Goal: Task Accomplishment & Management: Complete application form

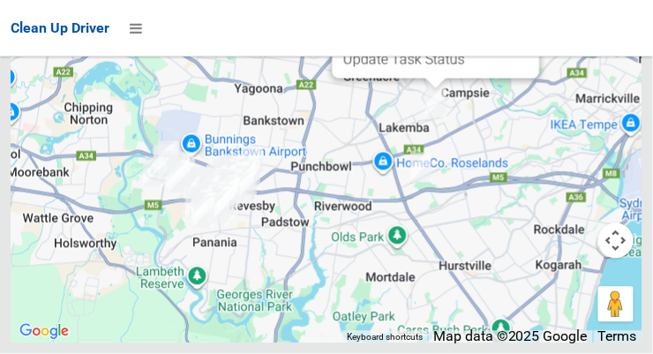
scroll to position [11226, 0]
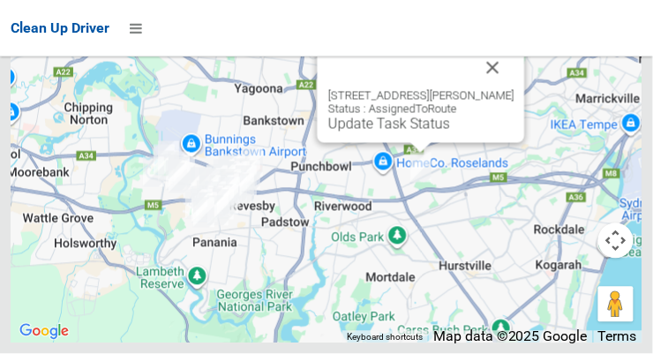
click at [514, 89] on button "Close" at bounding box center [493, 68] width 42 height 42
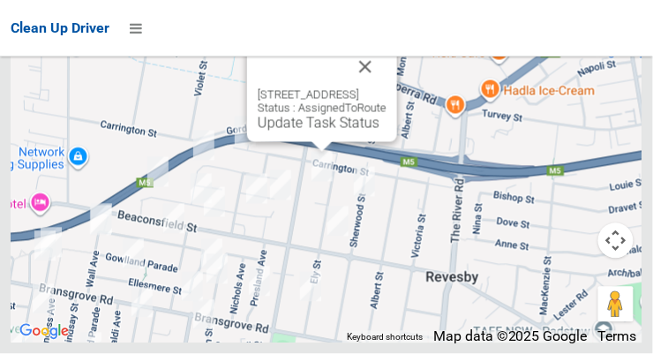
click at [387, 86] on button "Close" at bounding box center [365, 67] width 42 height 42
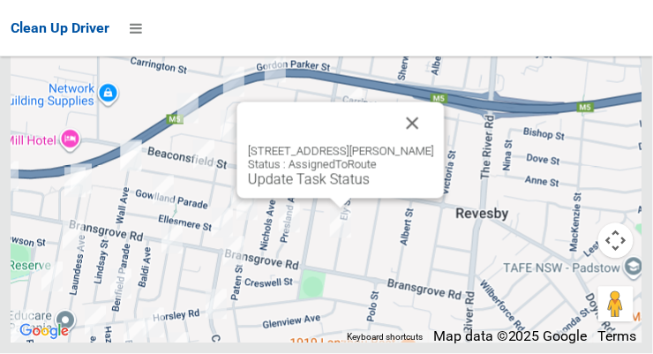
click at [422, 142] on button "Close" at bounding box center [413, 123] width 42 height 42
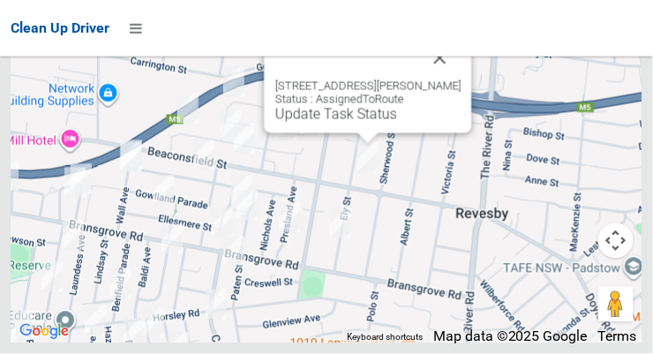
click at [438, 79] on button "Close" at bounding box center [440, 58] width 42 height 42
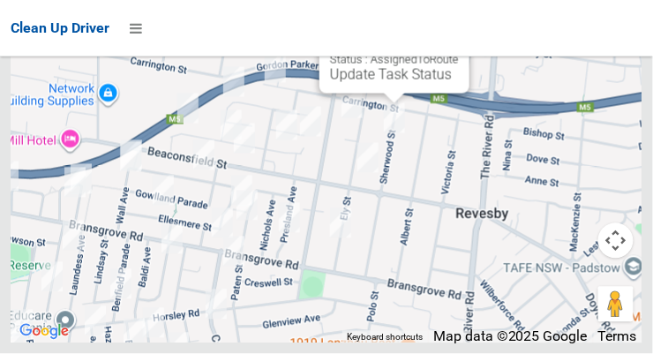
click at [490, 53] on div "Clean Up Driver" at bounding box center [326, 28] width 653 height 56
click at [480, 56] on div "Clean Up Driver" at bounding box center [326, 28] width 653 height 56
click at [459, 40] on button "Close" at bounding box center [438, 18] width 42 height 42
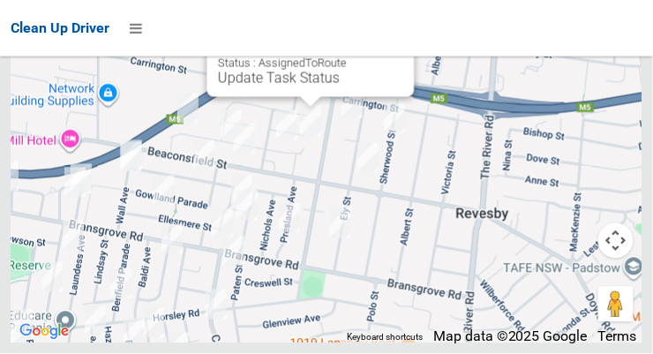
click at [396, 43] on button "Close" at bounding box center [383, 22] width 42 height 42
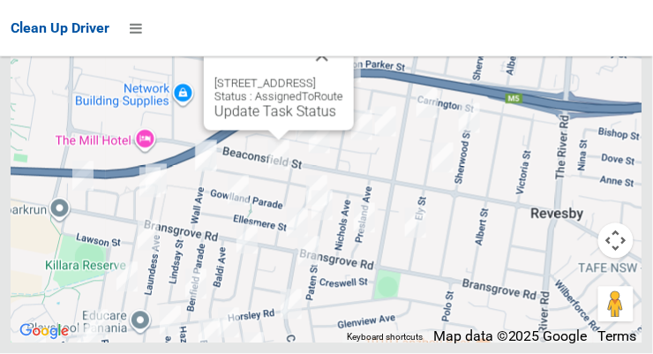
click at [343, 77] on button "Close" at bounding box center [322, 55] width 42 height 42
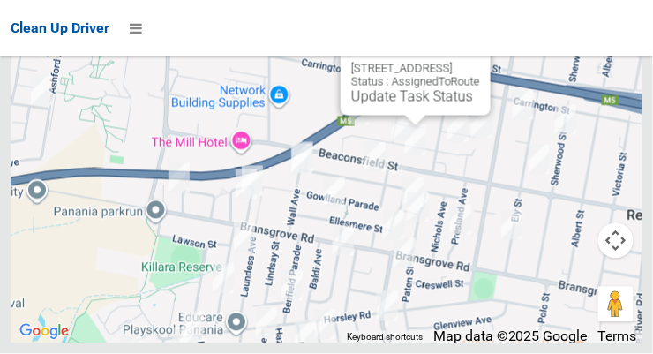
click at [480, 62] on button "Close" at bounding box center [459, 40] width 42 height 42
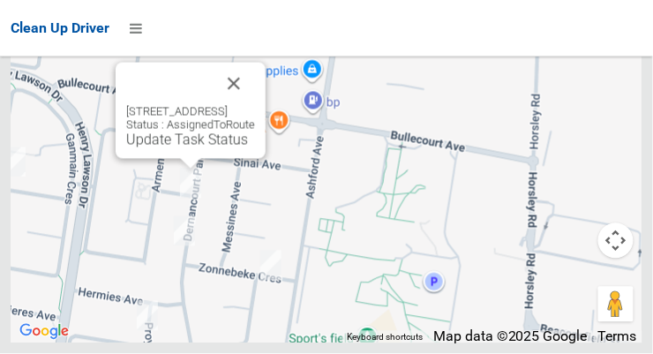
scroll to position [10504, 0]
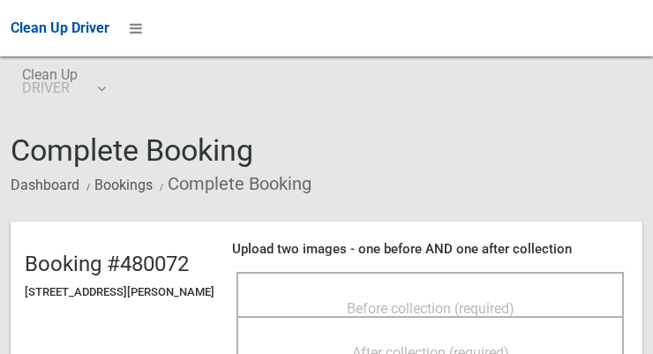
click at [433, 300] on span "Before collection (required)" at bounding box center [431, 308] width 168 height 17
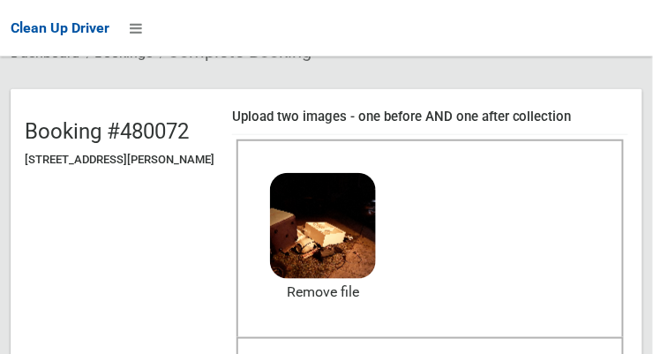
scroll to position [152, 0]
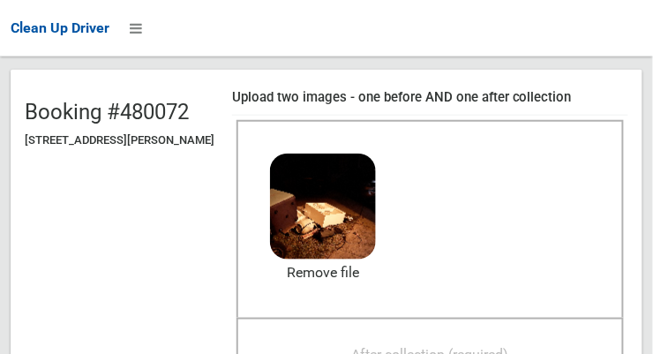
click at [466, 348] on span "After collection (required)" at bounding box center [430, 354] width 157 height 17
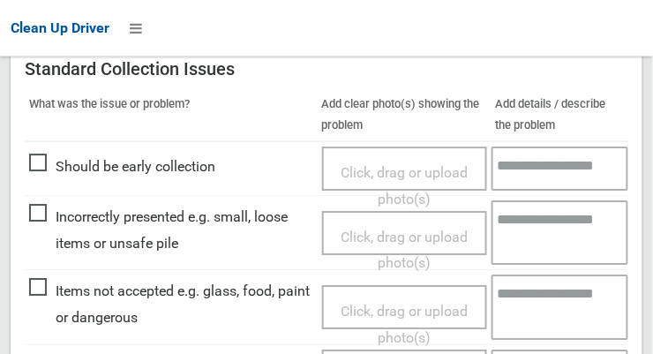
scroll to position [793, 0]
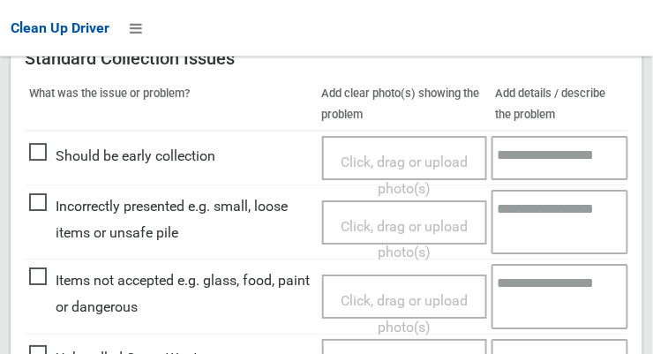
click at [405, 292] on span "Click, drag or upload photo(s)" at bounding box center [404, 313] width 127 height 43
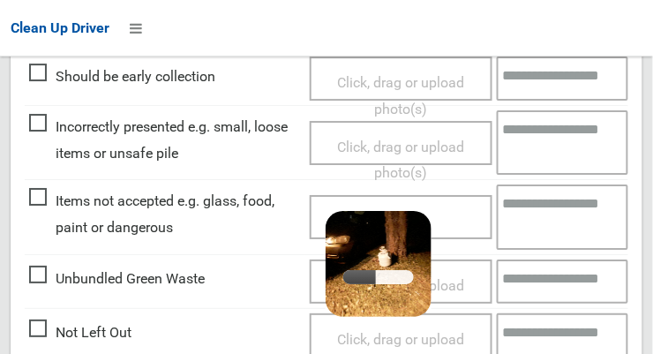
scroll to position [872, 0]
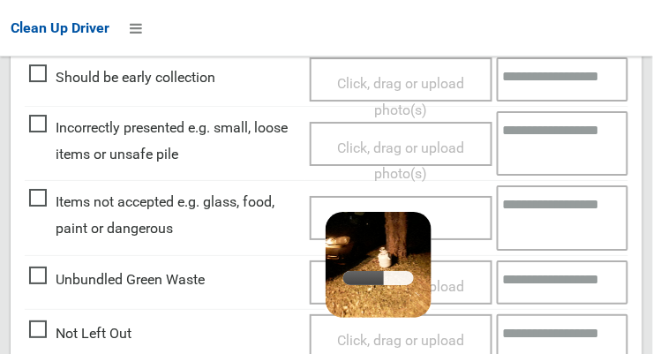
click at [537, 211] on textarea at bounding box center [563, 217] width 132 height 64
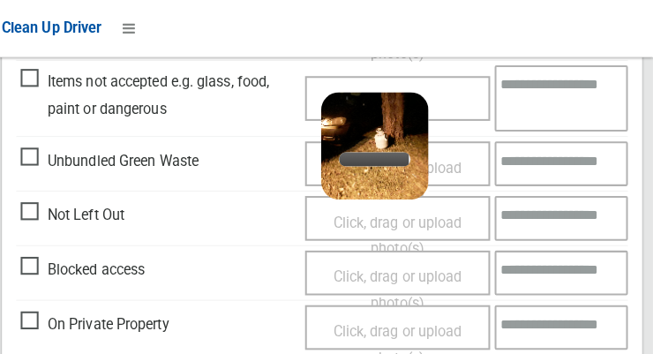
scroll to position [992, 0]
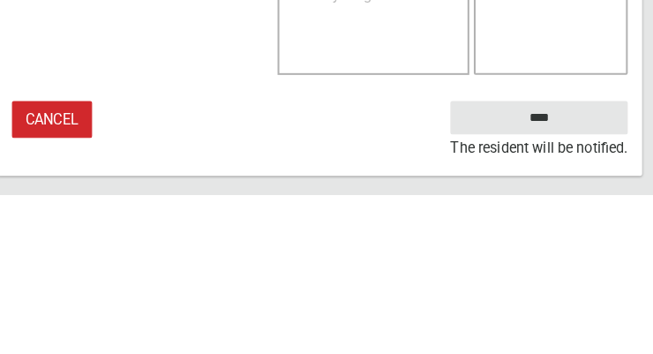
type textarea "***"
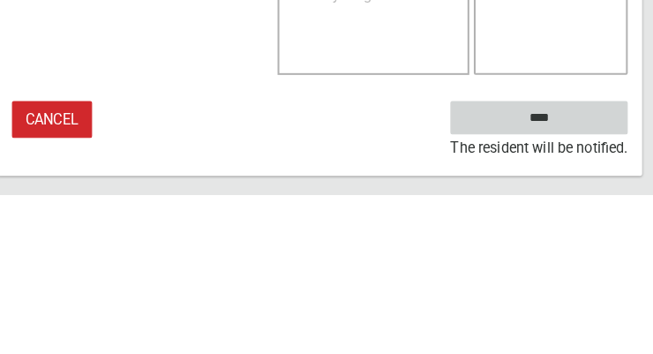
click at [582, 286] on input "****" at bounding box center [541, 278] width 174 height 33
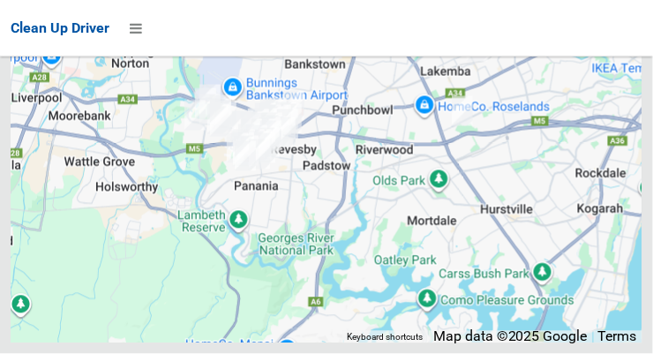
scroll to position [10853, 0]
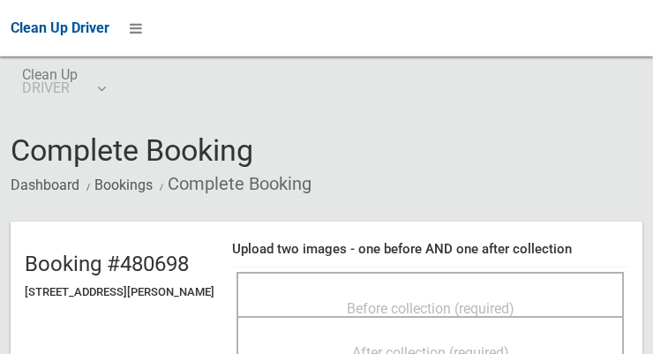
click at [452, 314] on span "Before collection (required)" at bounding box center [431, 308] width 168 height 17
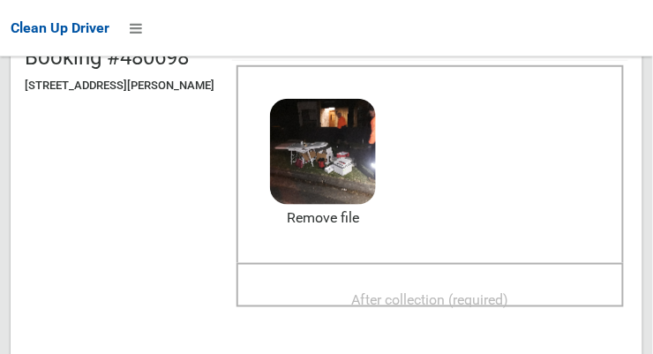
scroll to position [206, 0]
click at [488, 304] on span "After collection (required)" at bounding box center [430, 299] width 157 height 17
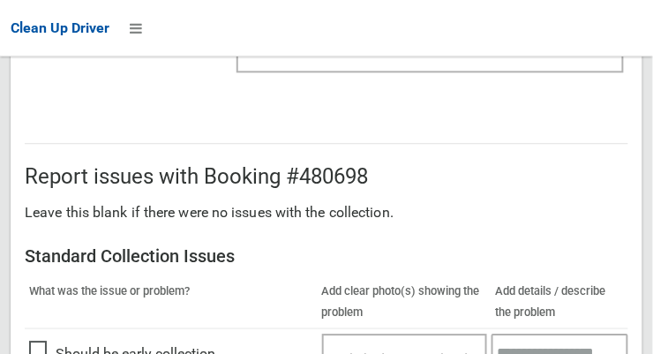
scroll to position [1610, 0]
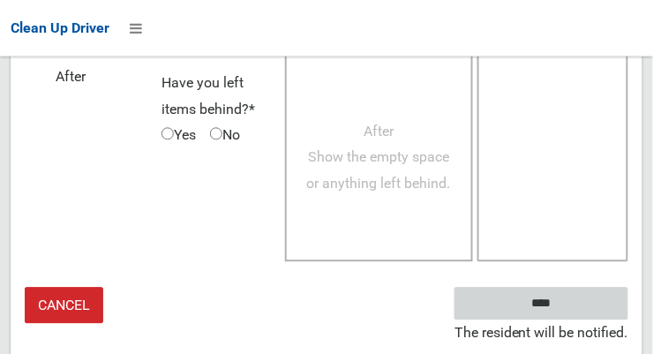
click at [582, 317] on input "****" at bounding box center [541, 303] width 174 height 33
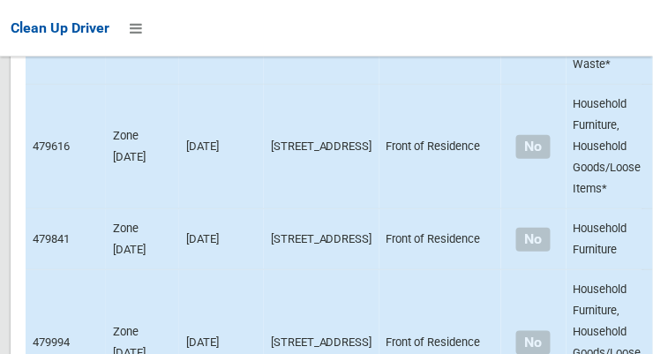
scroll to position [11226, 0]
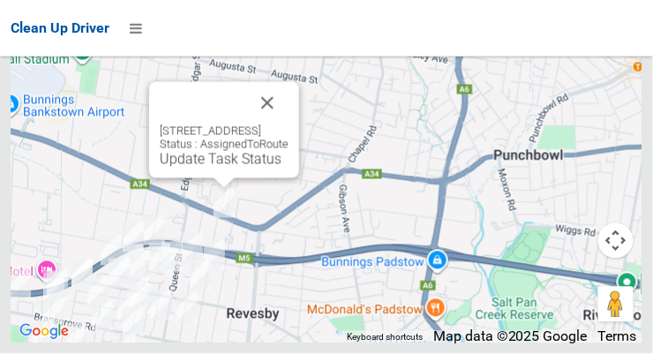
click at [224, 168] on link "Update Task Status" at bounding box center [221, 159] width 122 height 17
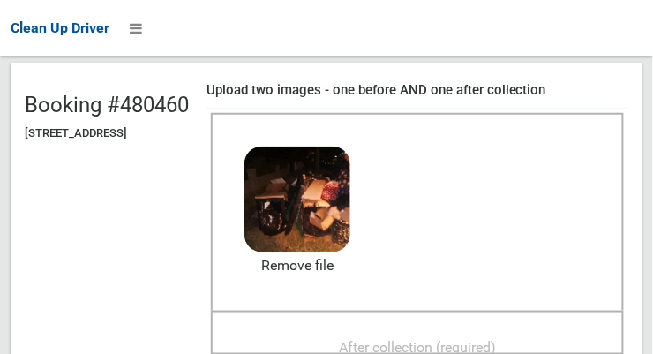
scroll to position [167, 0]
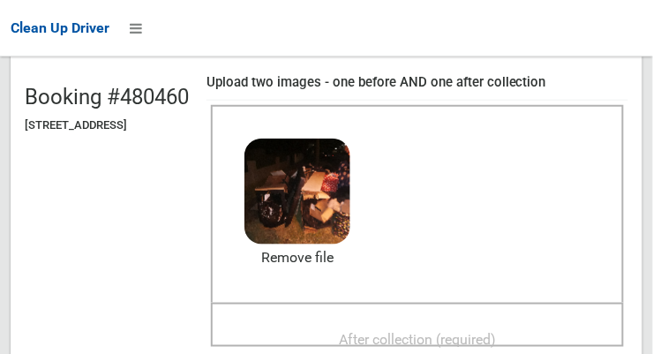
click at [440, 332] on span "After collection (required)" at bounding box center [417, 339] width 157 height 17
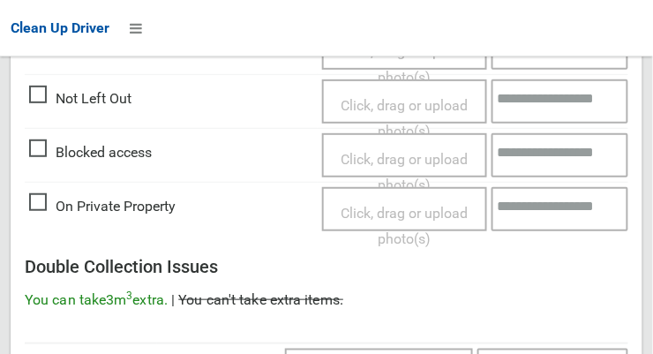
scroll to position [1595, 0]
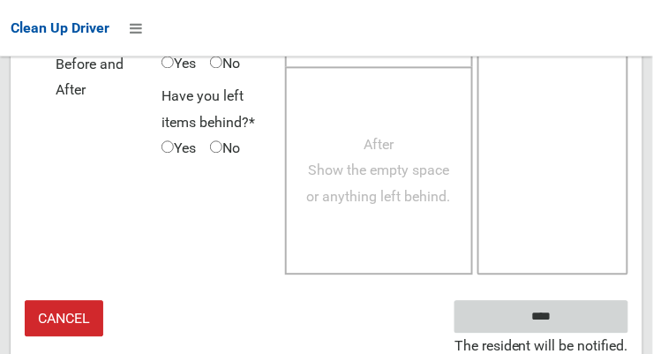
click at [594, 319] on input "****" at bounding box center [541, 317] width 174 height 33
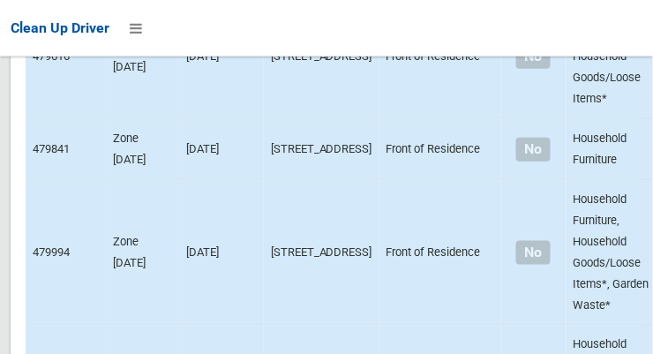
scroll to position [11226, 0]
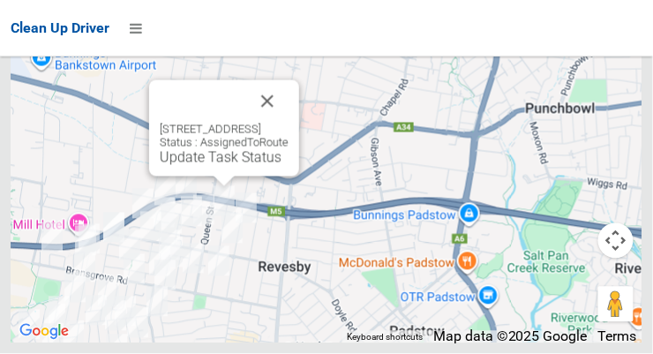
click at [224, 166] on link "Update Task Status" at bounding box center [221, 157] width 122 height 17
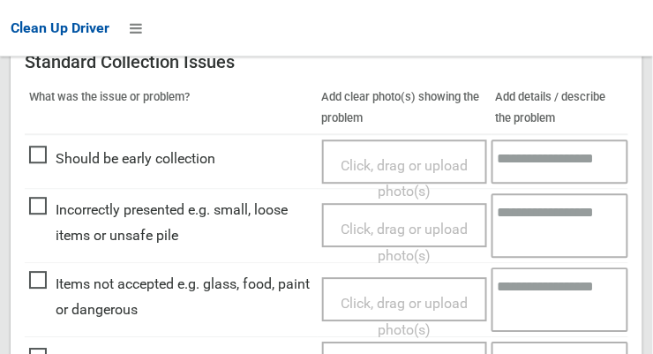
scroll to position [634, 0]
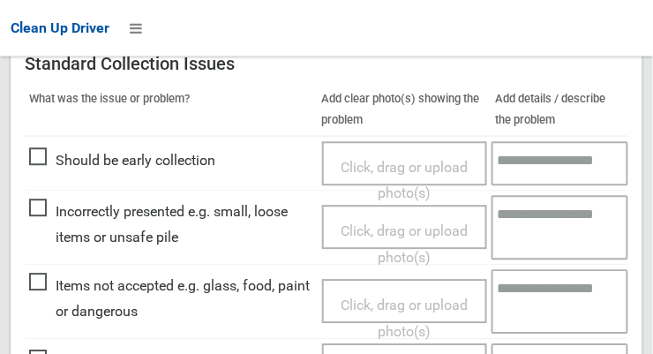
click at [411, 168] on span "Click, drag or upload photo(s)" at bounding box center [404, 180] width 127 height 43
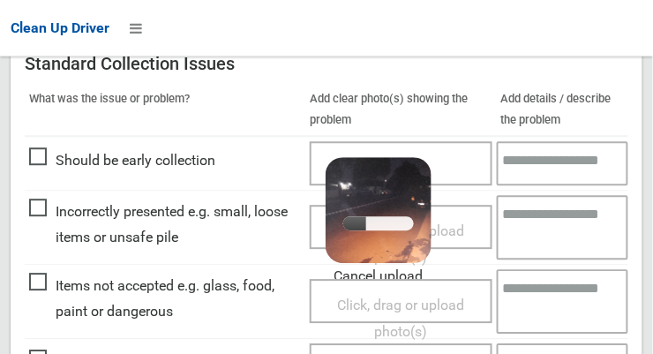
click at [544, 172] on textarea at bounding box center [563, 163] width 132 height 44
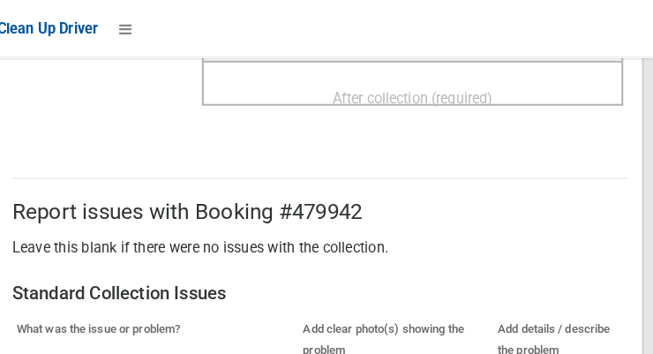
scroll to position [387, 0]
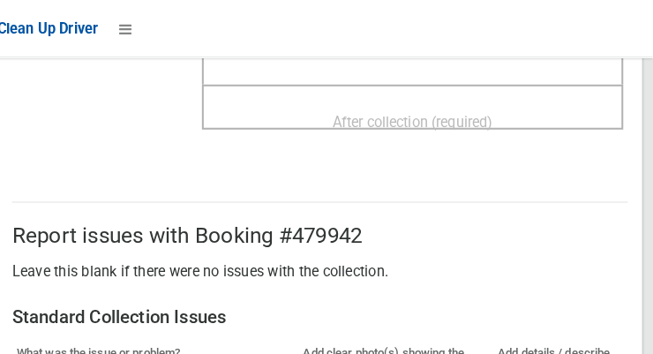
type textarea "**********"
click at [496, 111] on span "After collection (required)" at bounding box center [417, 119] width 157 height 17
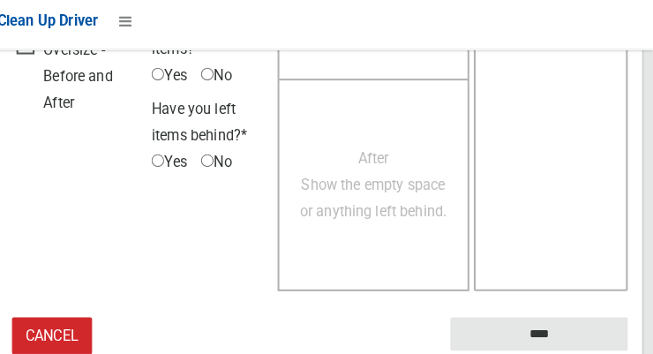
scroll to position [1595, 0]
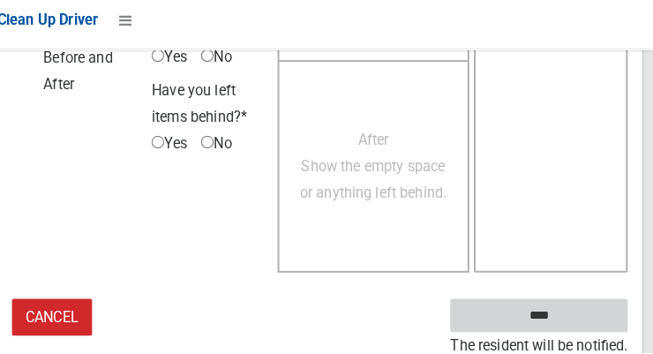
click at [591, 304] on input "****" at bounding box center [541, 317] width 174 height 33
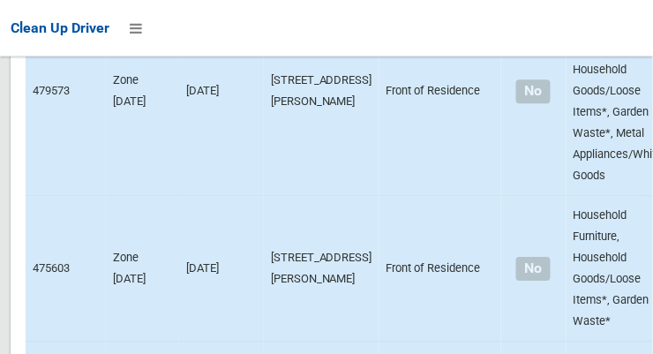
scroll to position [11226, 0]
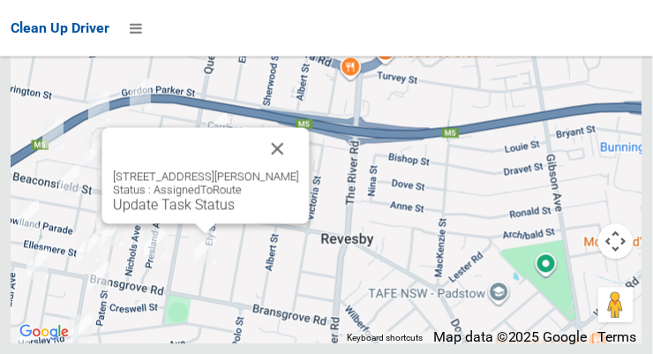
click at [212, 213] on link "Update Task Status" at bounding box center [174, 204] width 122 height 17
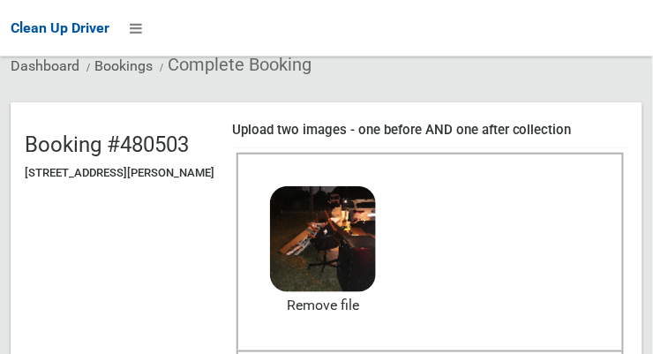
scroll to position [208, 0]
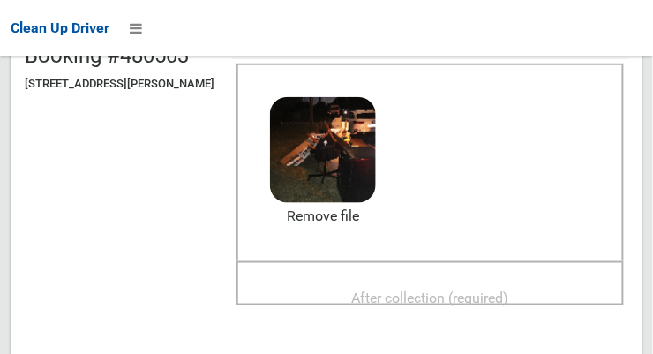
click at [446, 297] on span "After collection (required)" at bounding box center [430, 297] width 157 height 17
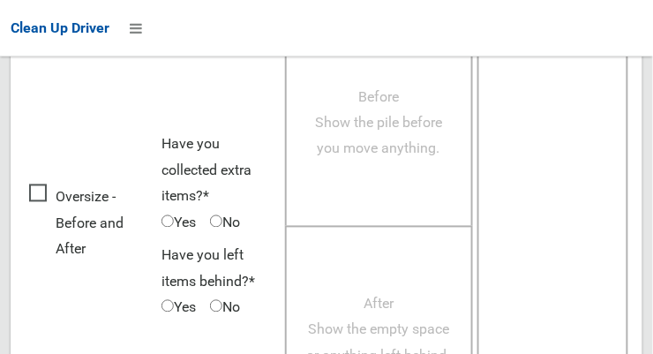
scroll to position [1595, 0]
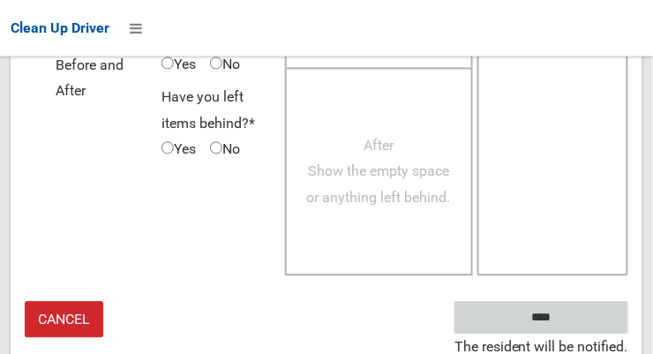
click at [567, 322] on input "****" at bounding box center [541, 317] width 174 height 33
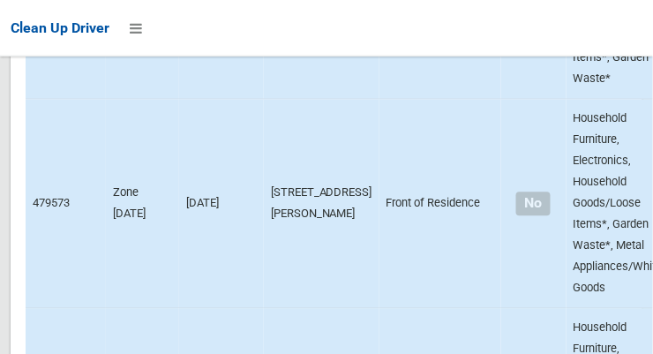
scroll to position [11226, 0]
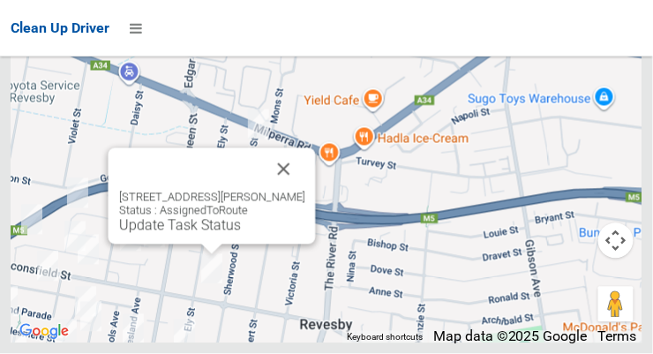
click at [213, 234] on link "Update Task Status" at bounding box center [180, 225] width 122 height 17
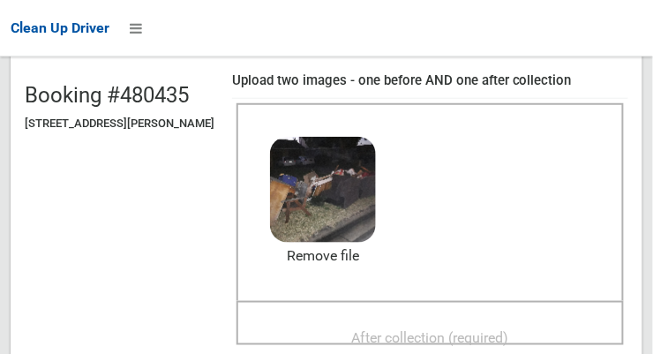
scroll to position [162, 0]
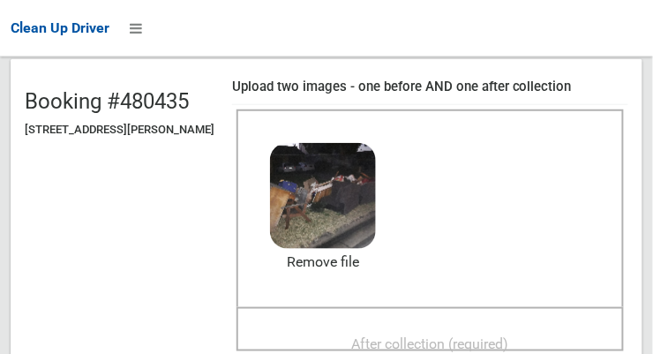
click at [459, 338] on span "After collection (required)" at bounding box center [430, 343] width 157 height 17
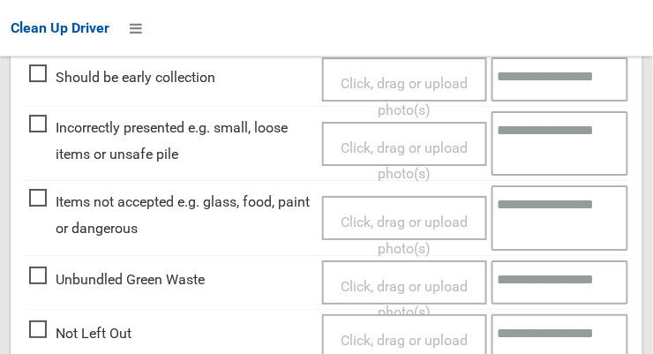
scroll to position [875, 0]
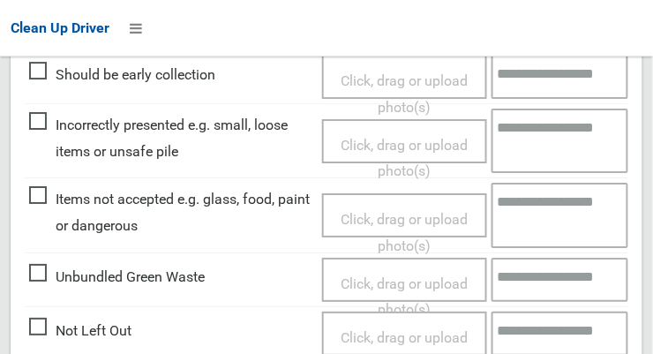
click at [398, 211] on span "Click, drag or upload photo(s)" at bounding box center [404, 232] width 127 height 43
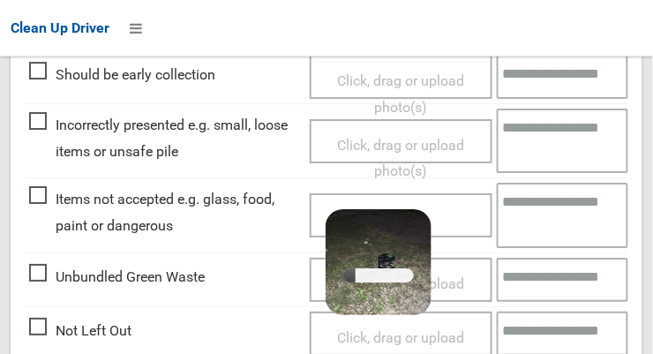
click at [547, 206] on textarea at bounding box center [563, 215] width 132 height 64
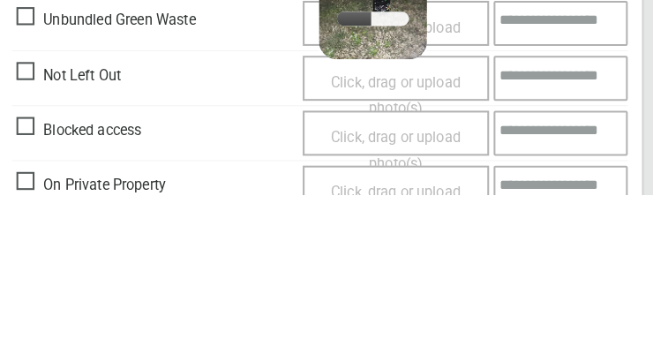
scroll to position [970, 0]
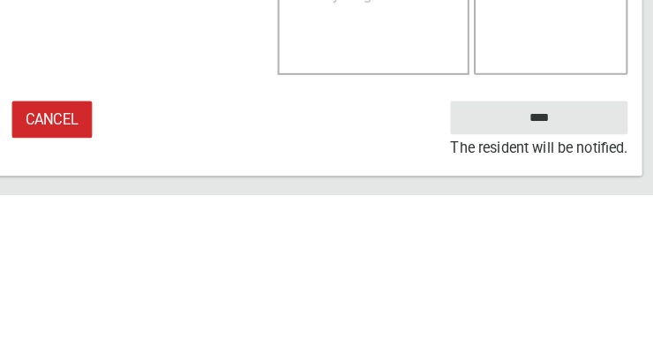
type textarea "***"
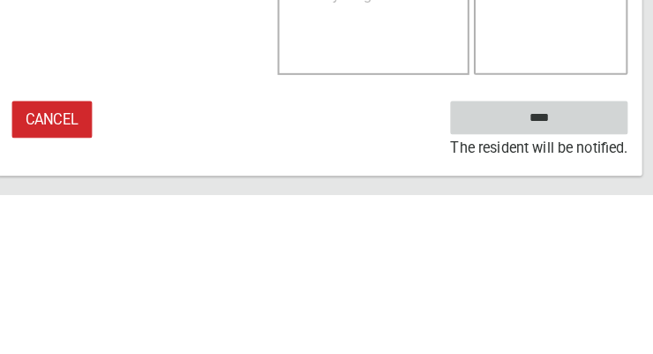
click at [585, 274] on input "****" at bounding box center [541, 278] width 174 height 33
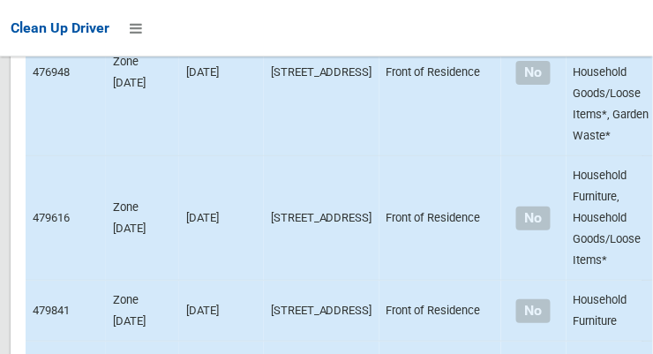
scroll to position [11226, 0]
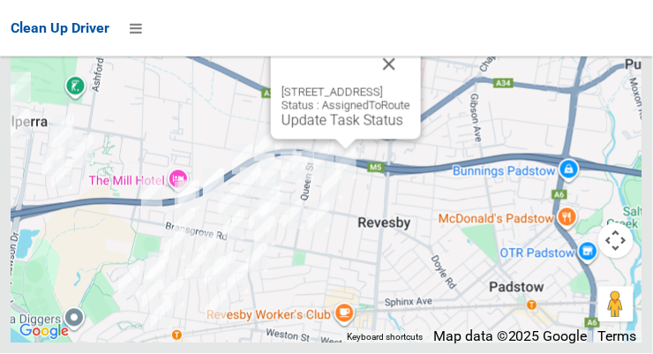
click at [333, 129] on link "Update Task Status" at bounding box center [343, 120] width 122 height 17
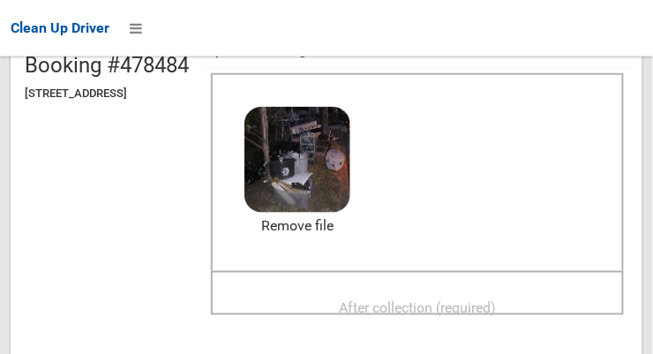
scroll to position [202, 0]
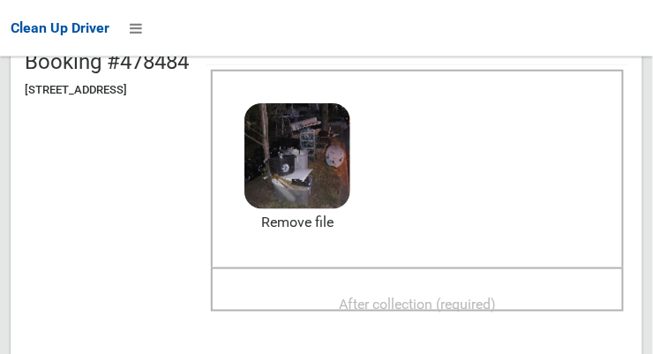
click at [436, 296] on span "After collection (required)" at bounding box center [417, 304] width 157 height 17
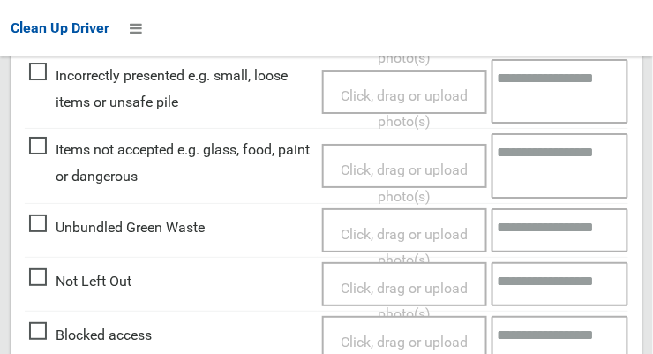
scroll to position [1595, 0]
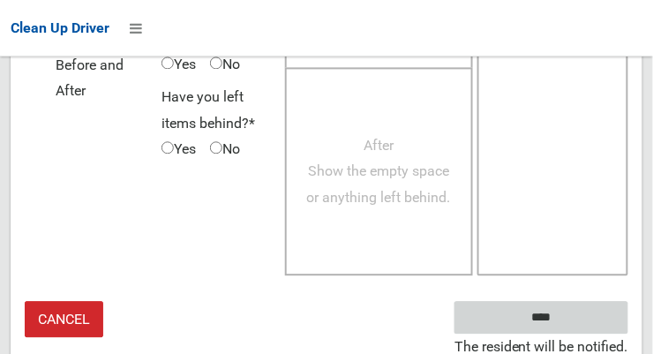
click at [580, 316] on input "****" at bounding box center [541, 317] width 174 height 33
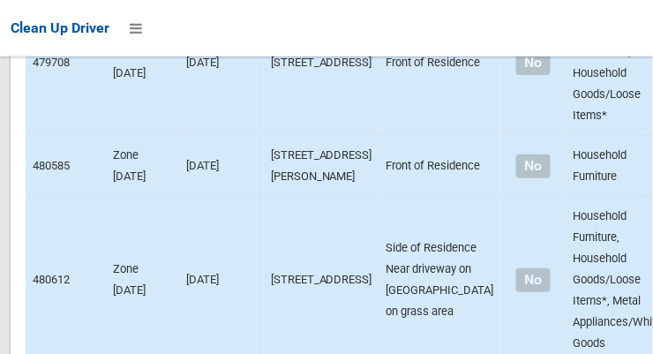
scroll to position [11226, 0]
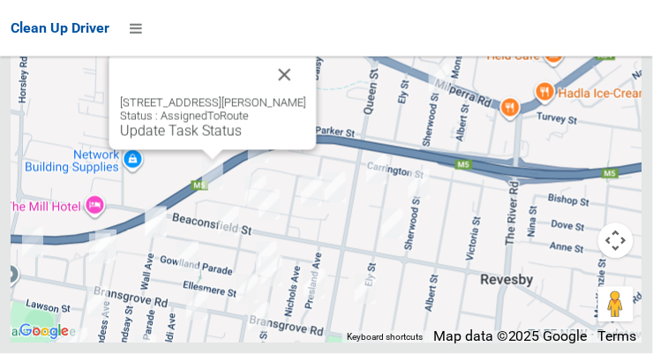
click at [296, 96] on button "Close" at bounding box center [285, 75] width 42 height 42
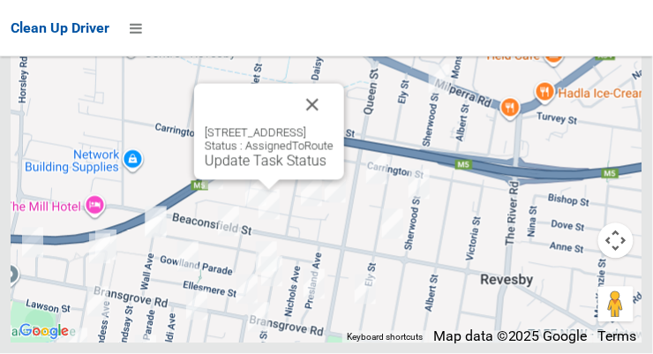
click at [261, 169] on link "Update Task Status" at bounding box center [266, 161] width 122 height 17
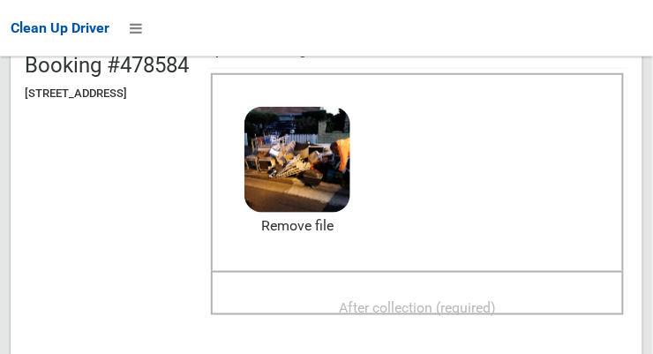
scroll to position [220, 0]
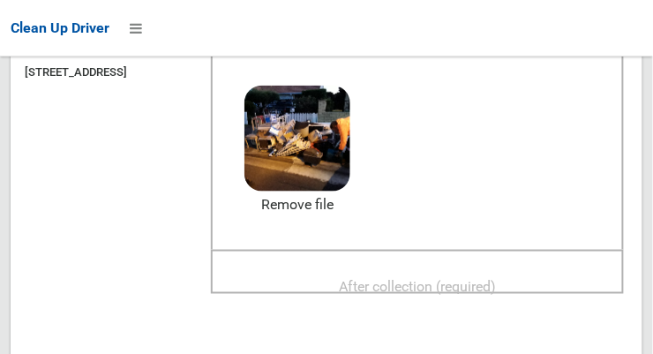
click at [478, 282] on span "After collection (required)" at bounding box center [417, 286] width 157 height 17
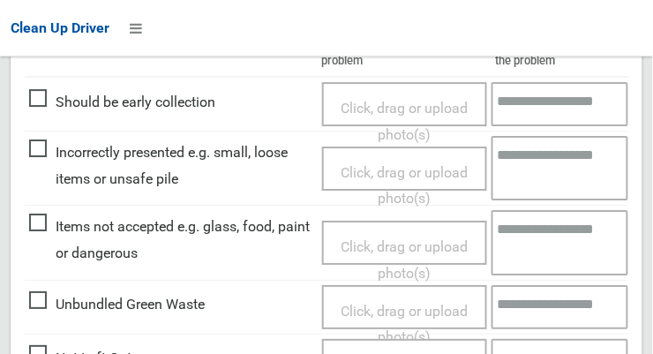
scroll to position [1595, 0]
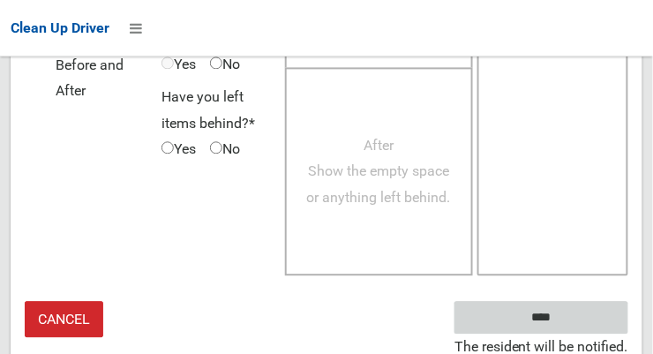
click at [586, 319] on input "****" at bounding box center [541, 317] width 174 height 33
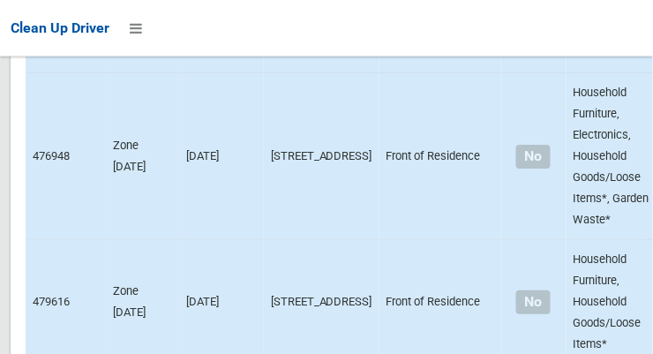
scroll to position [11226, 0]
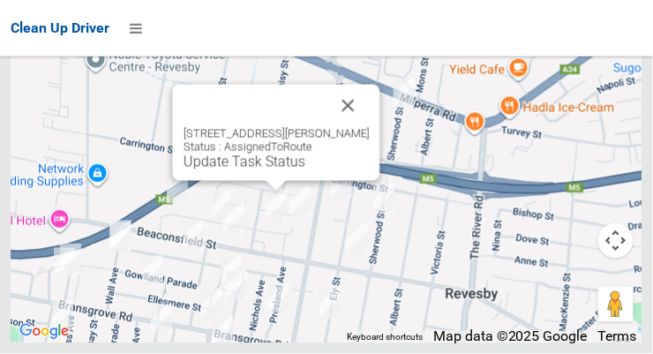
click at [358, 127] on button "Close" at bounding box center [348, 106] width 42 height 42
click at [267, 170] on link "Update Task Status" at bounding box center [245, 162] width 122 height 17
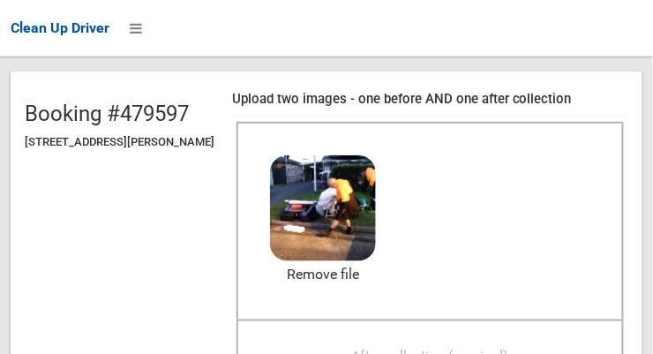
scroll to position [198, 0]
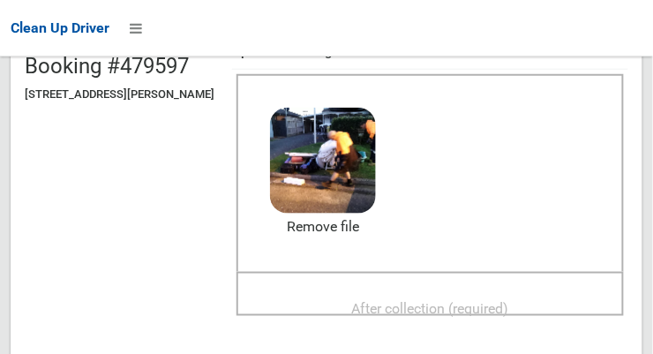
click at [460, 300] on span "After collection (required)" at bounding box center [430, 308] width 157 height 17
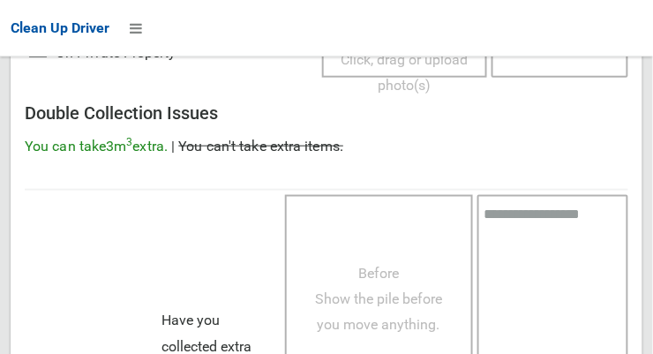
scroll to position [1595, 0]
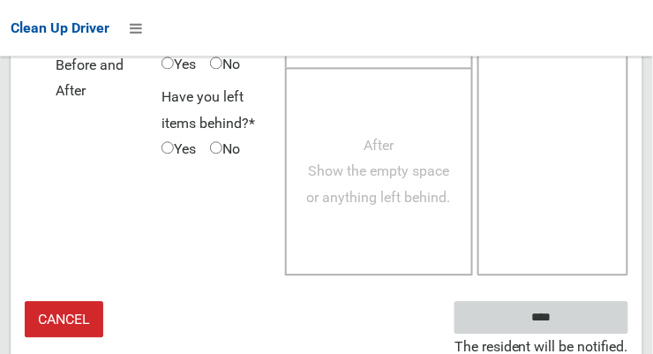
click at [580, 309] on input "****" at bounding box center [541, 317] width 174 height 33
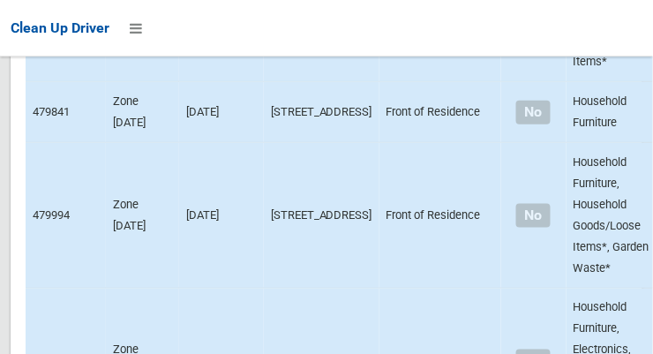
scroll to position [11226, 0]
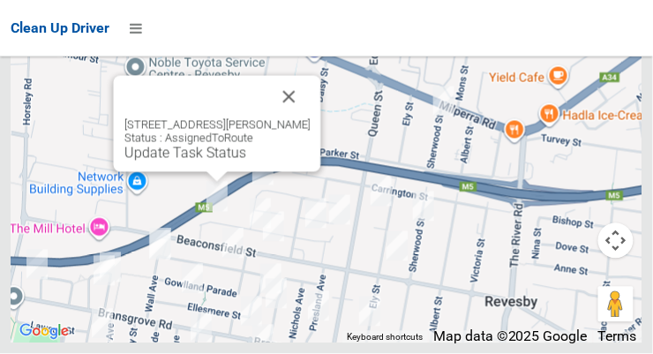
click at [293, 118] on button "Close" at bounding box center [289, 97] width 42 height 42
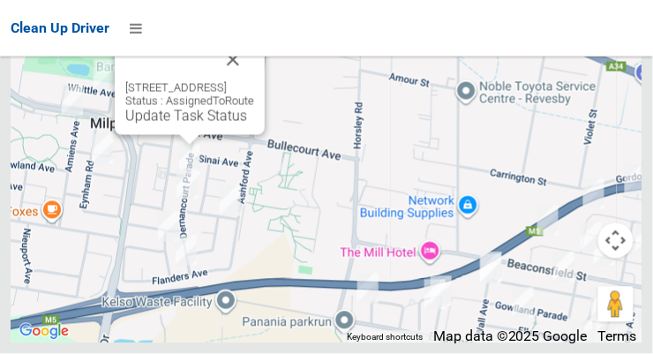
click at [172, 124] on link "Update Task Status" at bounding box center [186, 116] width 122 height 17
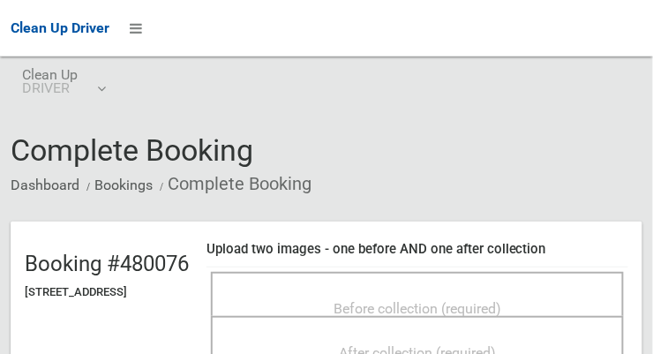
click at [452, 306] on span "Before collection (required)" at bounding box center [418, 308] width 168 height 17
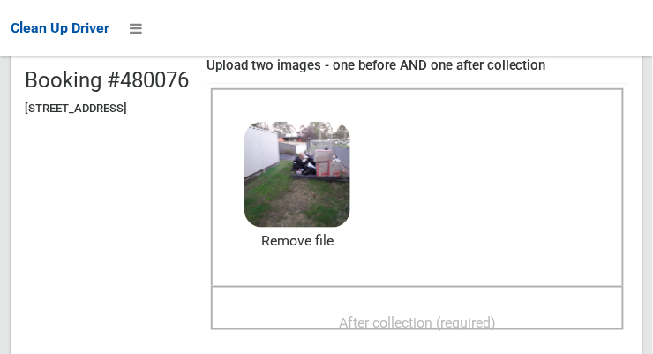
scroll to position [224, 0]
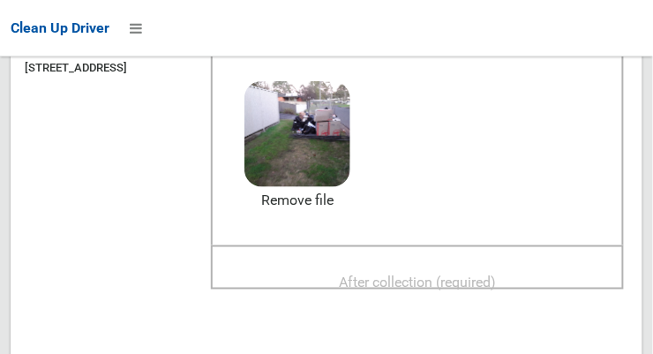
click at [468, 274] on span "After collection (required)" at bounding box center [417, 282] width 157 height 17
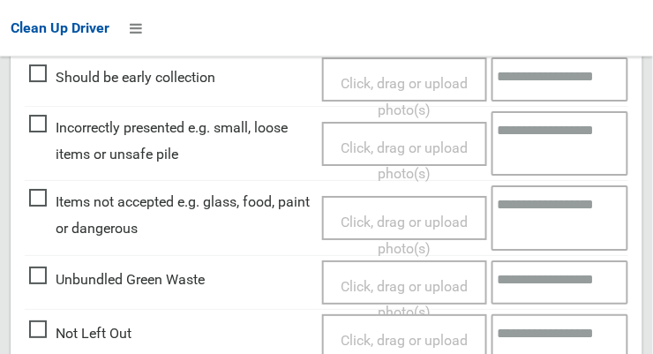
scroll to position [859, 0]
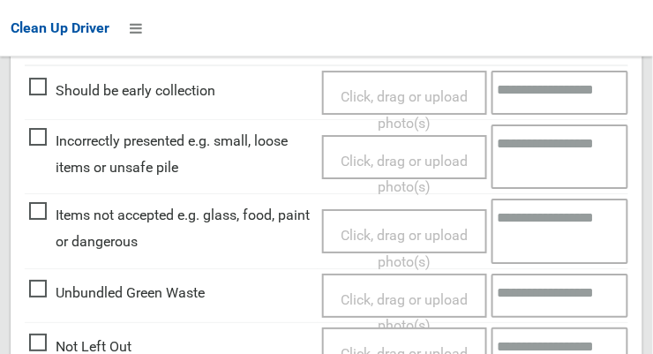
click at [385, 227] on span "Click, drag or upload photo(s)" at bounding box center [404, 248] width 127 height 43
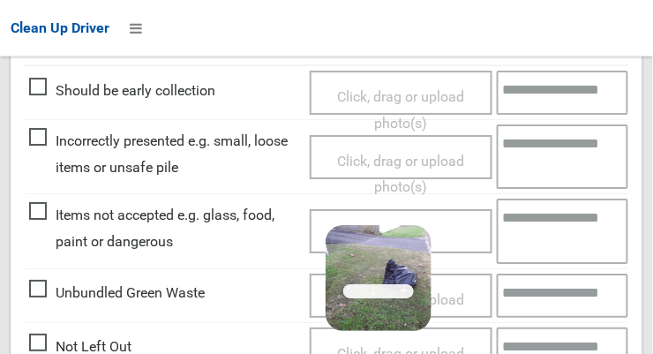
click at [534, 233] on textarea at bounding box center [563, 231] width 132 height 64
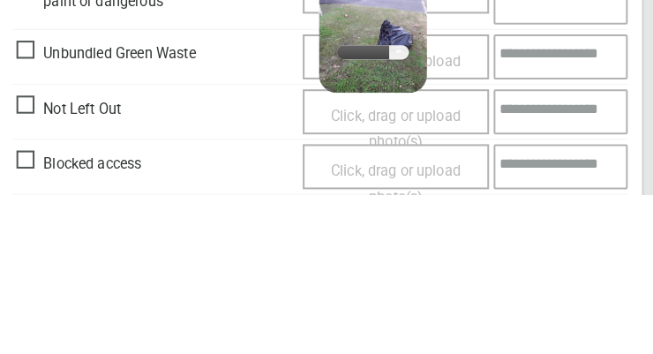
scroll to position [940, 0]
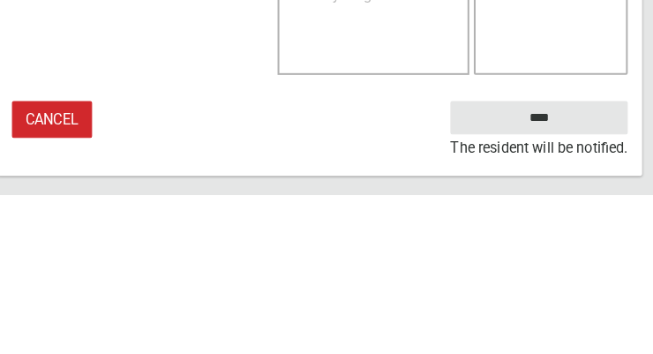
type textarea "****"
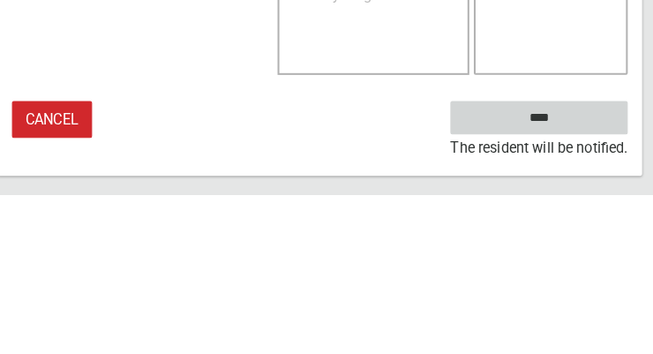
click at [569, 295] on input "****" at bounding box center [541, 278] width 174 height 33
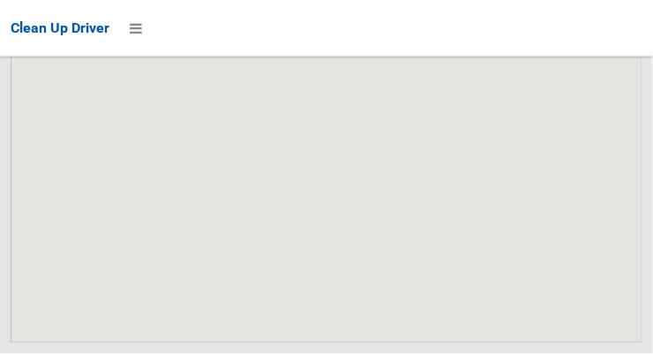
scroll to position [11226, 0]
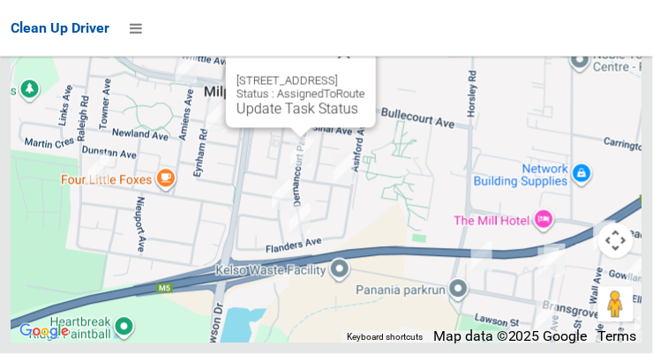
click at [365, 74] on button "Close" at bounding box center [344, 53] width 42 height 42
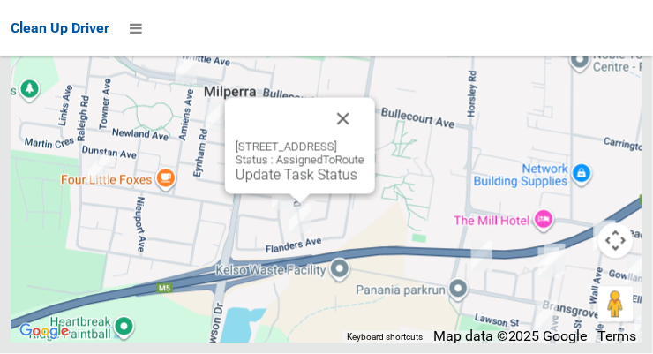
click at [364, 140] on button "Close" at bounding box center [343, 119] width 42 height 42
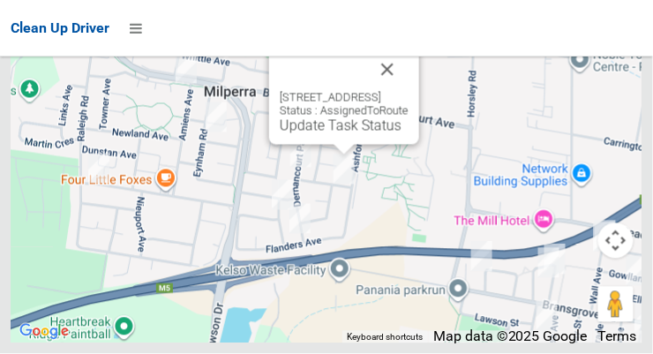
click at [409, 91] on button "Close" at bounding box center [387, 70] width 42 height 42
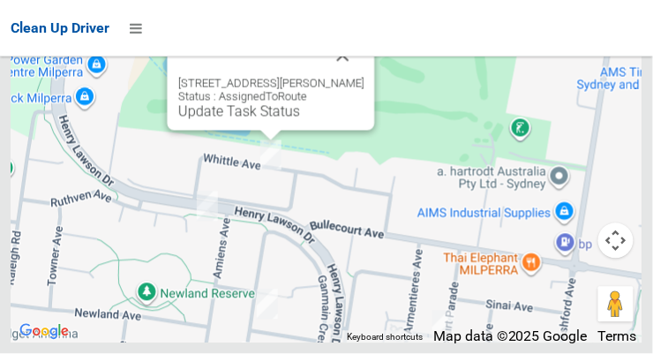
click at [354, 77] on button "Close" at bounding box center [343, 55] width 42 height 42
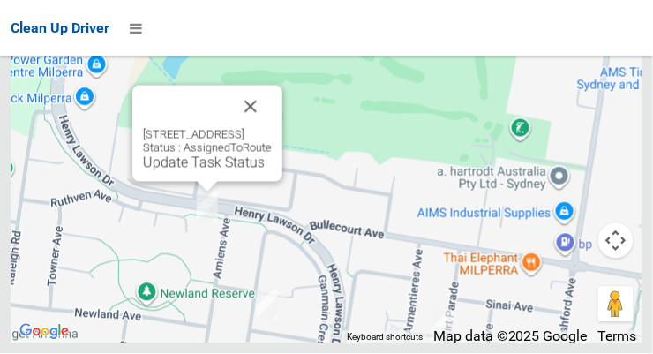
click at [272, 128] on button "Close" at bounding box center [250, 107] width 42 height 42
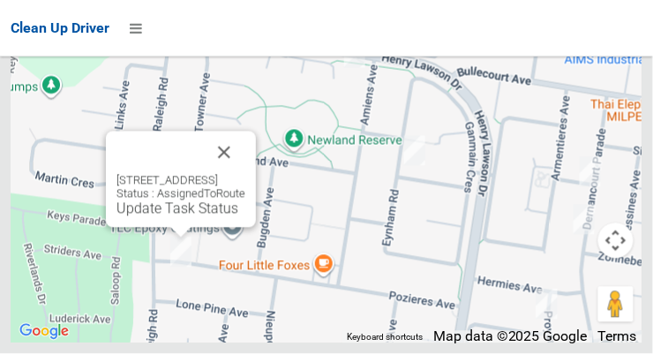
click at [245, 174] on button "Close" at bounding box center [224, 152] width 42 height 42
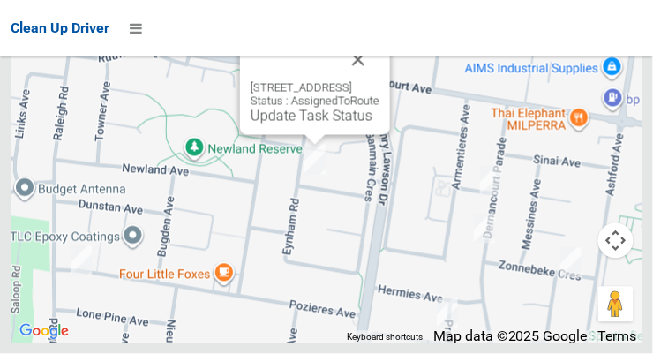
click at [379, 81] on button "Close" at bounding box center [358, 60] width 42 height 42
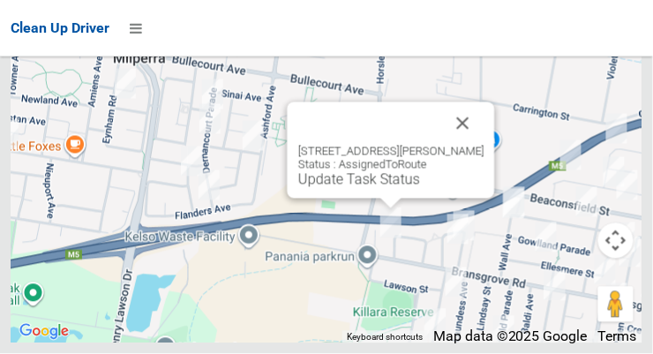
click at [470, 145] on button "Close" at bounding box center [463, 123] width 42 height 42
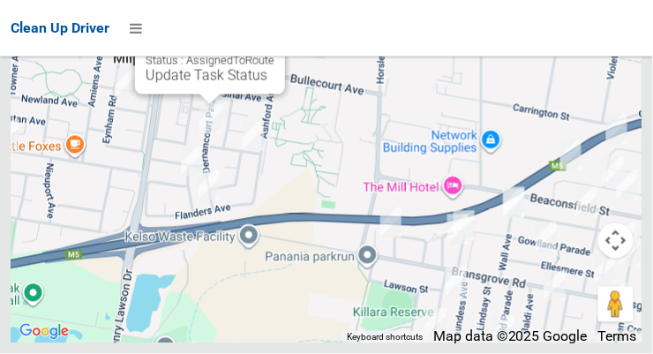
click at [202, 84] on link "Update Task Status" at bounding box center [207, 75] width 122 height 17
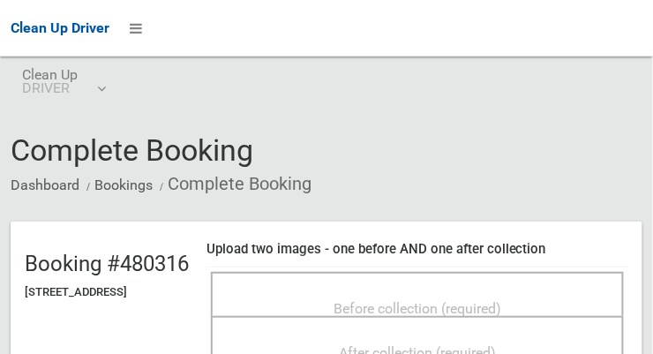
click at [443, 310] on span "Before collection (required)" at bounding box center [418, 308] width 168 height 17
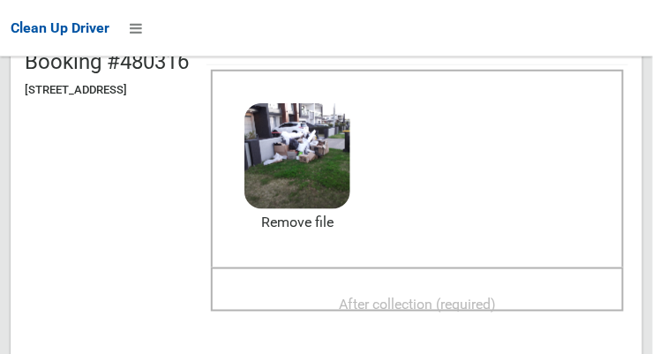
scroll to position [200, 0]
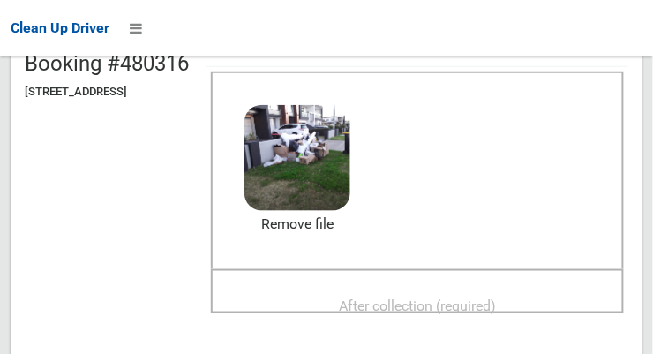
click at [469, 297] on span "After collection (required)" at bounding box center [417, 305] width 157 height 17
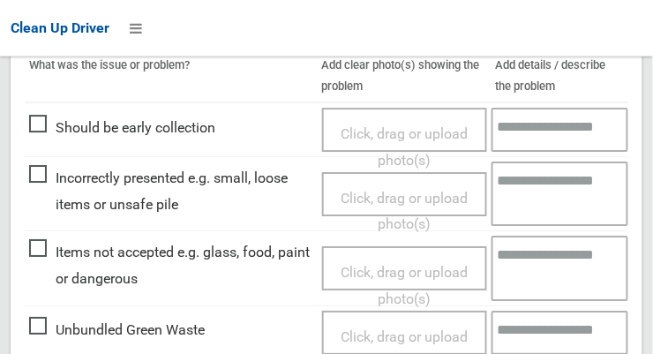
scroll to position [826, 0]
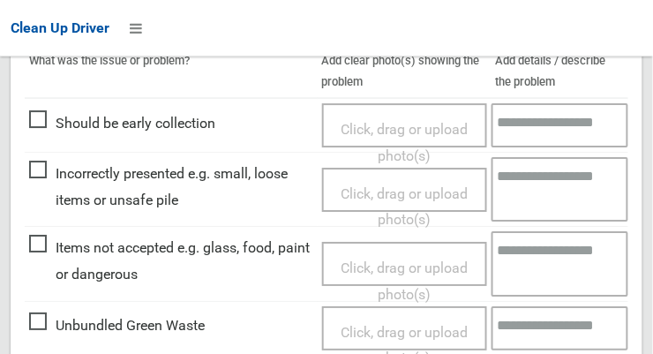
click at [409, 259] on span "Click, drag or upload photo(s)" at bounding box center [404, 280] width 127 height 43
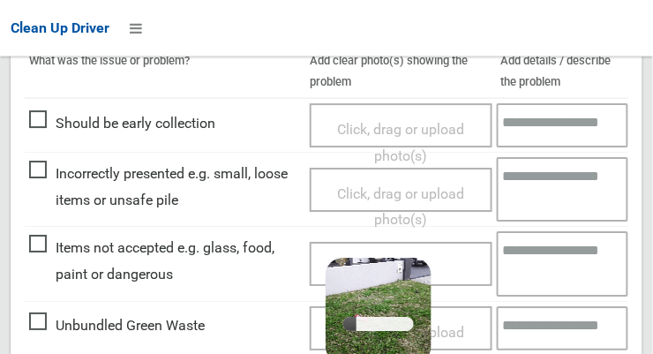
click at [530, 262] on textarea at bounding box center [563, 263] width 132 height 64
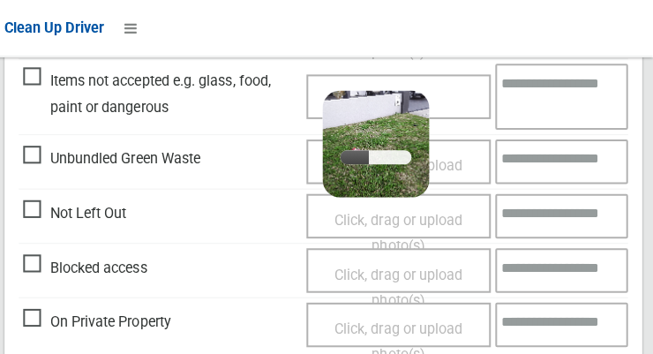
scroll to position [992, 0]
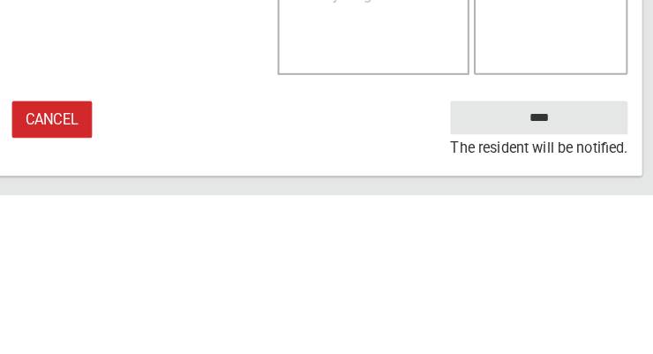
type textarea "**********"
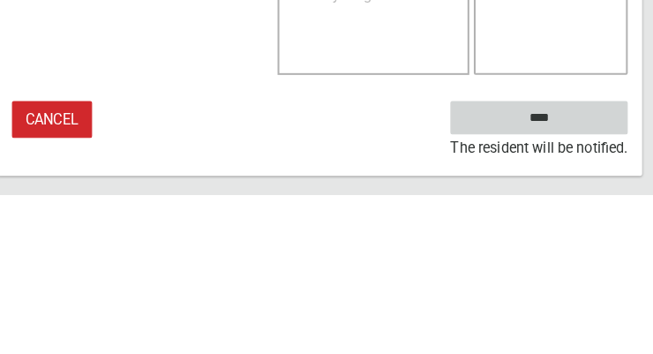
click at [588, 282] on input "****" at bounding box center [541, 278] width 174 height 33
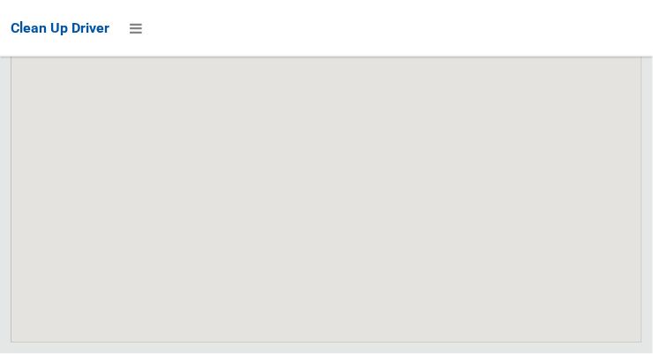
scroll to position [11226, 0]
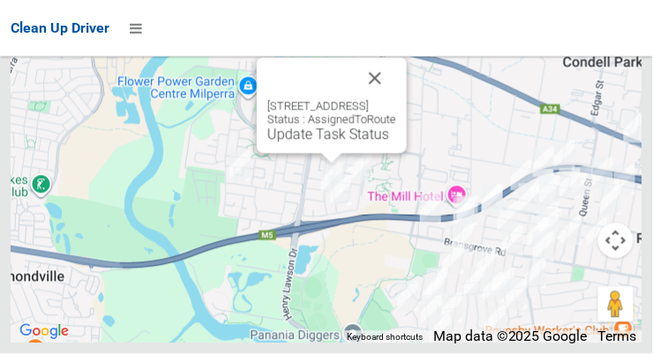
click at [333, 143] on link "Update Task Status" at bounding box center [328, 134] width 122 height 17
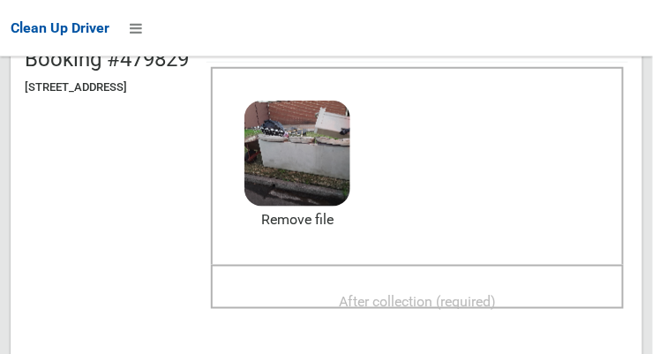
scroll to position [199, 0]
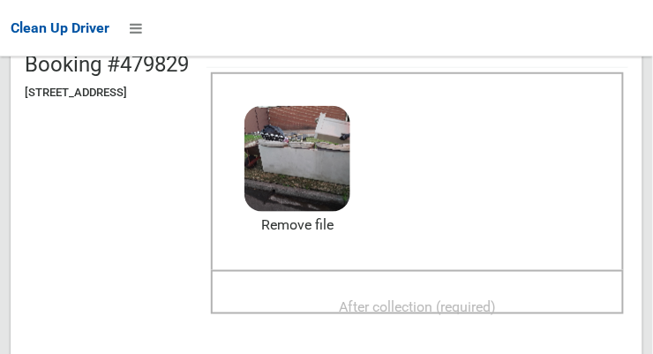
click at [488, 306] on span "After collection (required)" at bounding box center [417, 306] width 157 height 17
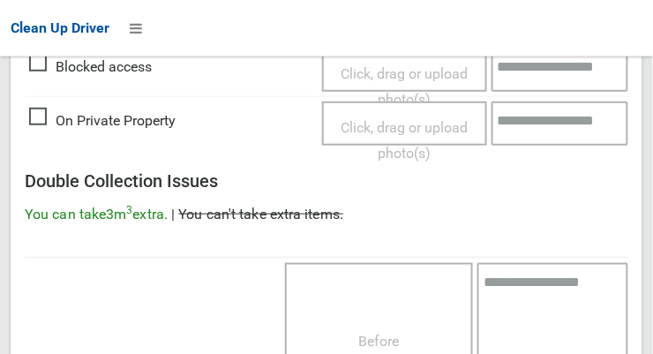
scroll to position [1595, 0]
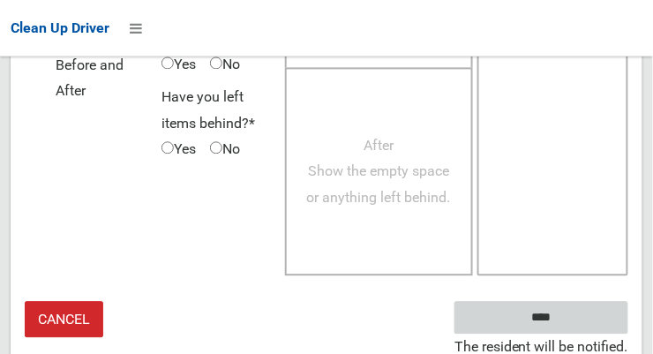
click at [574, 307] on input "****" at bounding box center [541, 317] width 174 height 33
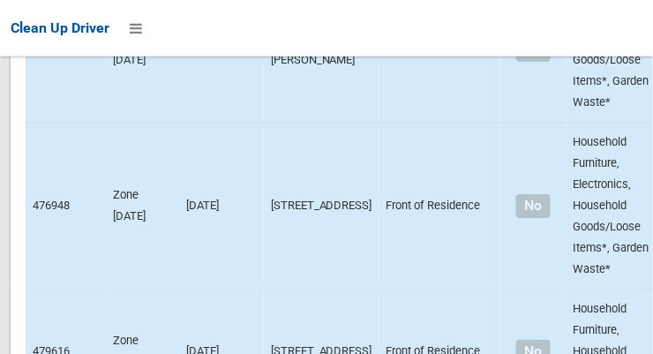
scroll to position [11226, 0]
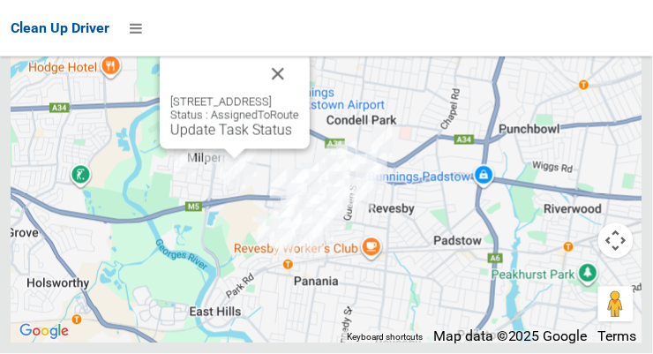
click at [229, 139] on link "Update Task Status" at bounding box center [231, 130] width 122 height 17
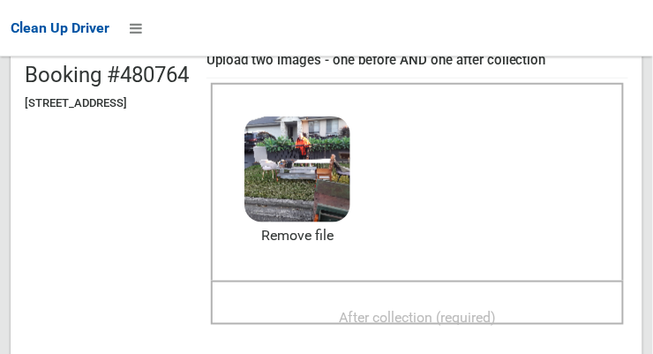
scroll to position [190, 0]
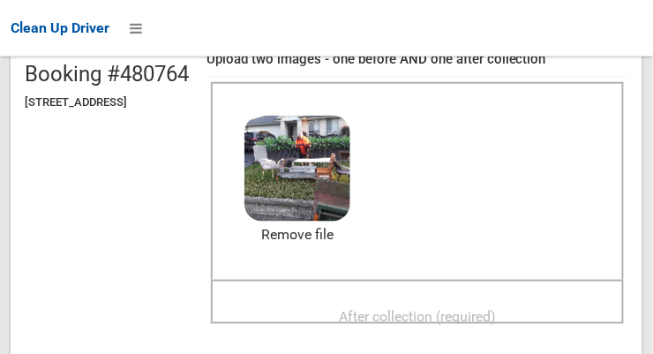
click at [466, 312] on span "After collection (required)" at bounding box center [417, 316] width 157 height 17
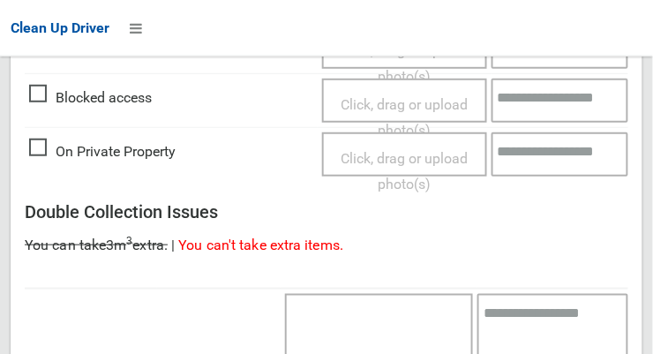
scroll to position [1595, 0]
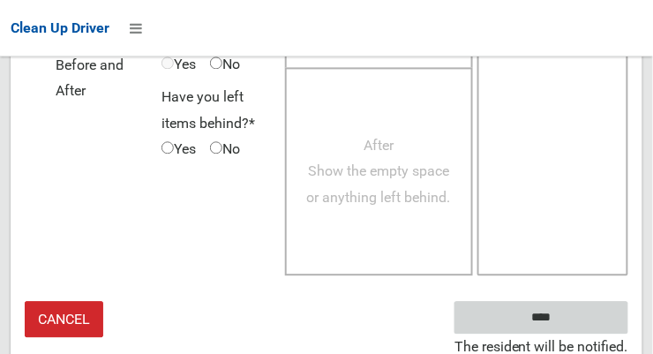
click at [593, 312] on input "****" at bounding box center [541, 317] width 174 height 33
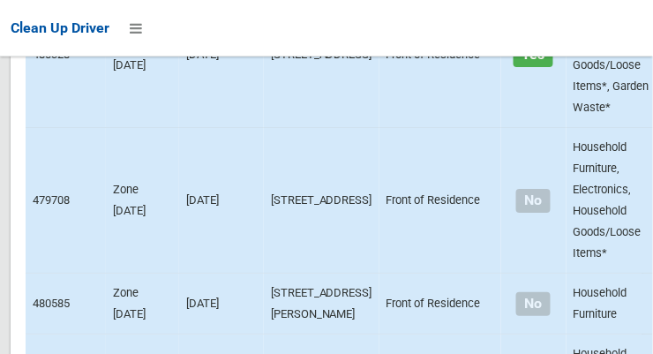
scroll to position [11226, 0]
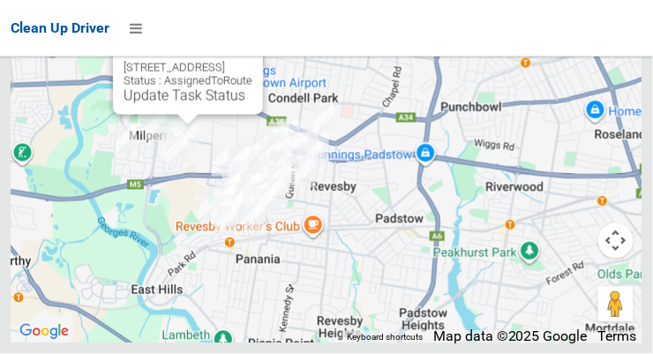
click at [178, 104] on link "Update Task Status" at bounding box center [185, 95] width 122 height 17
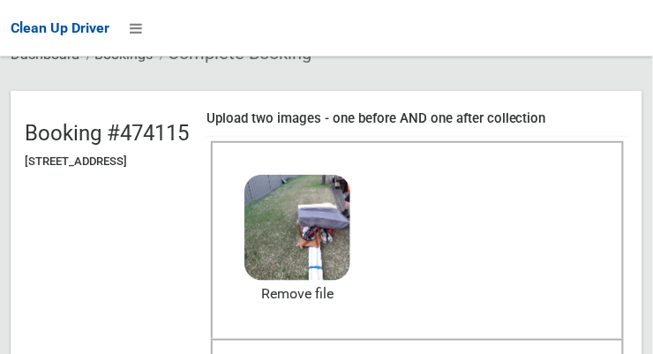
scroll to position [184, 0]
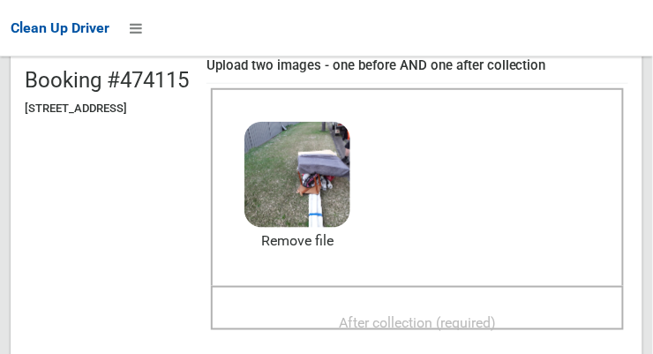
click at [473, 318] on span "After collection (required)" at bounding box center [417, 322] width 157 height 17
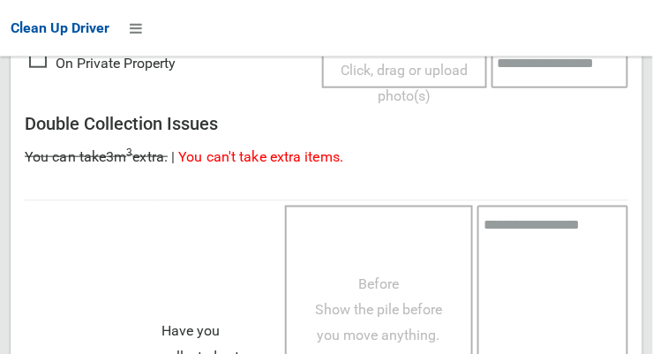
scroll to position [1595, 0]
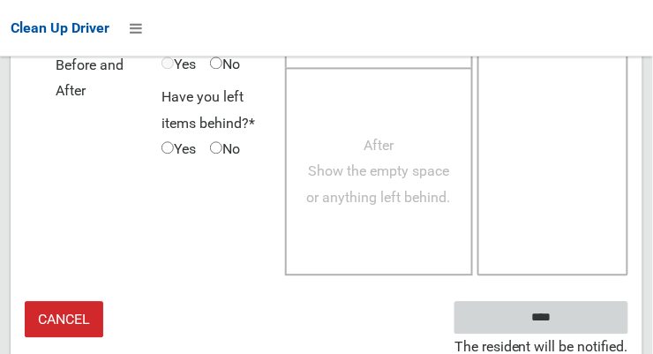
click at [583, 319] on input "****" at bounding box center [541, 317] width 174 height 33
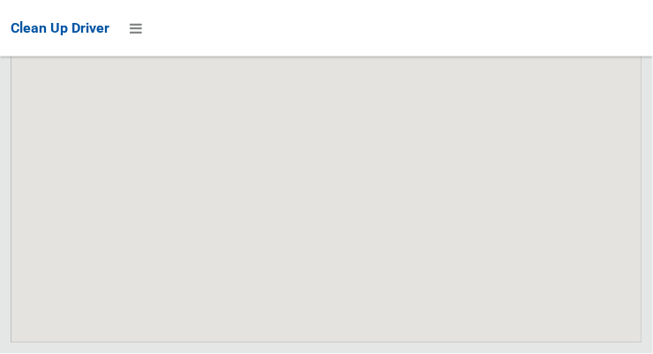
scroll to position [11226, 0]
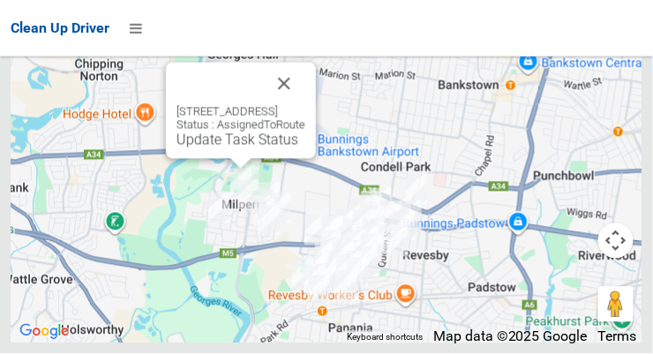
click at [305, 105] on button "Close" at bounding box center [284, 84] width 42 height 42
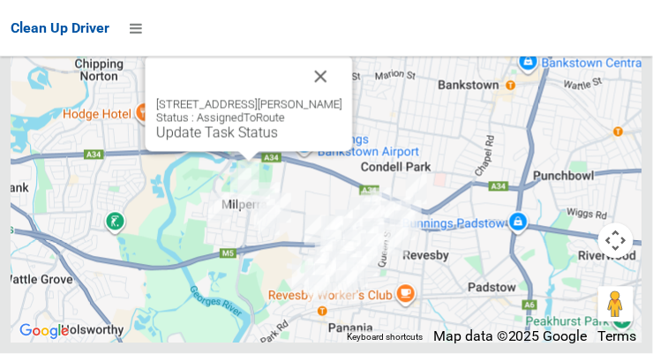
click at [245, 141] on link "Update Task Status" at bounding box center [217, 132] width 122 height 17
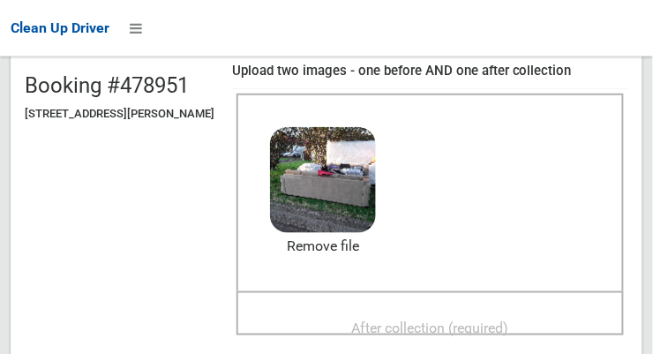
scroll to position [175, 0]
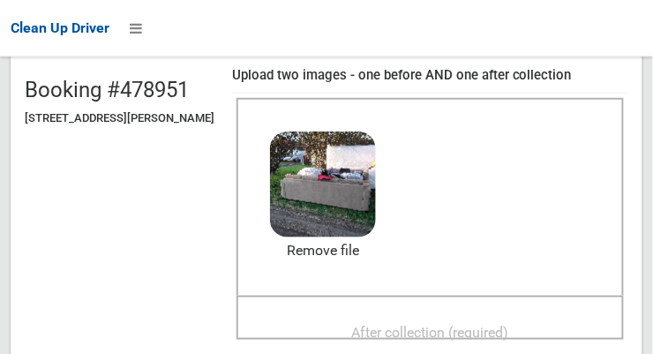
click at [452, 323] on span "After collection (required)" at bounding box center [430, 331] width 157 height 17
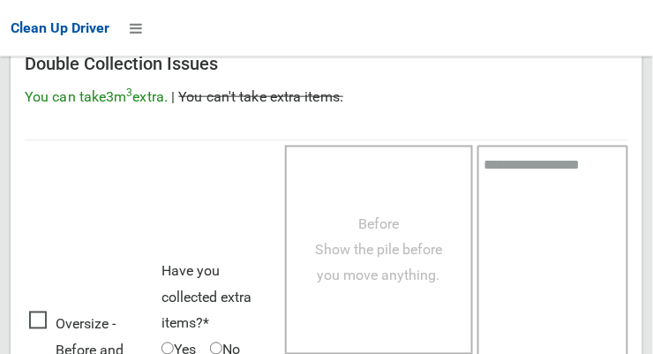
scroll to position [1595, 0]
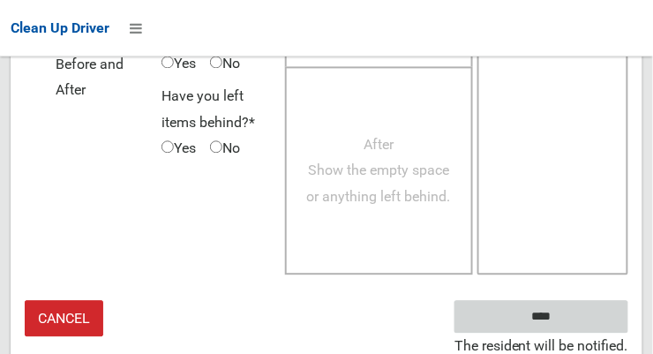
click at [583, 314] on input "****" at bounding box center [541, 317] width 174 height 33
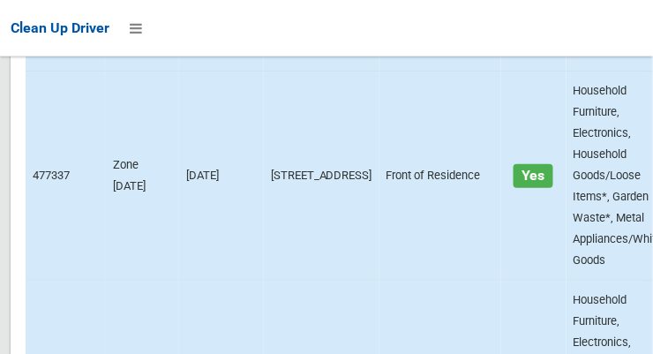
scroll to position [1004, 0]
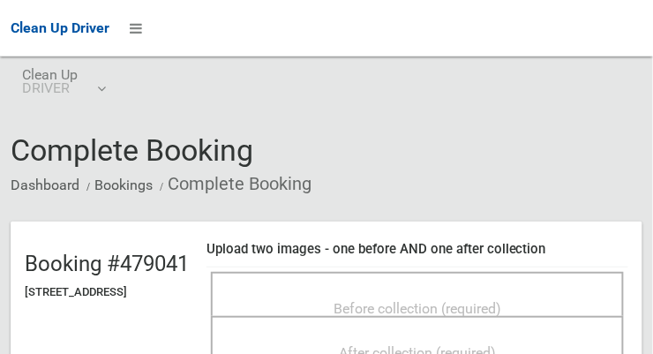
click at [421, 300] on span "Before collection (required)" at bounding box center [418, 308] width 168 height 17
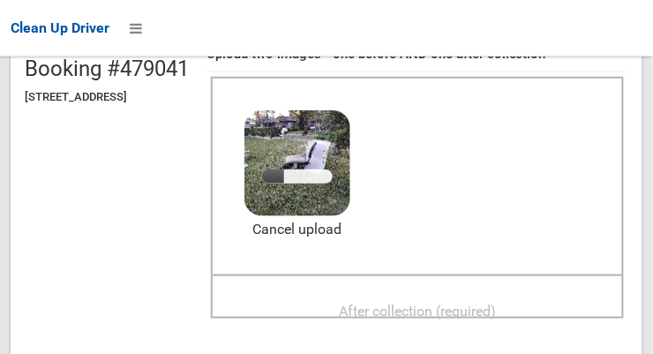
scroll to position [200, 0]
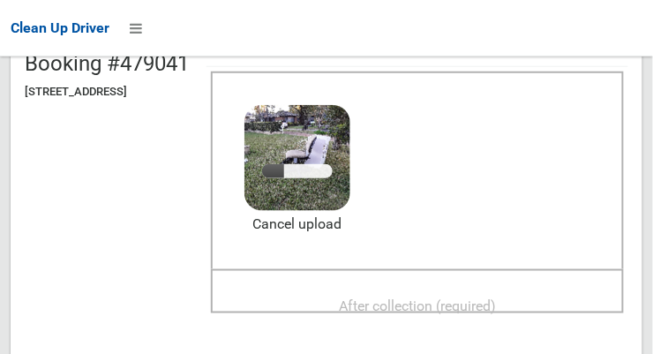
click at [467, 297] on span "After collection (required)" at bounding box center [417, 305] width 157 height 17
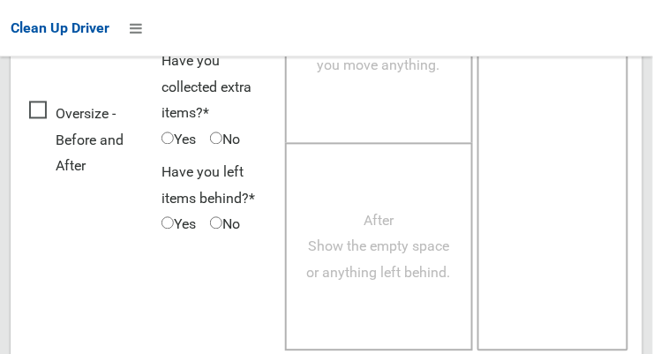
scroll to position [1595, 0]
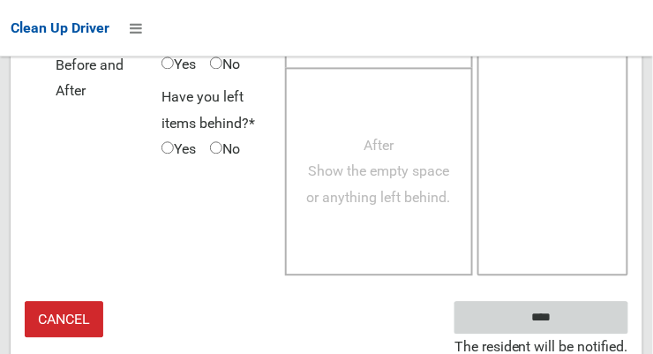
click at [593, 310] on input "****" at bounding box center [541, 317] width 174 height 33
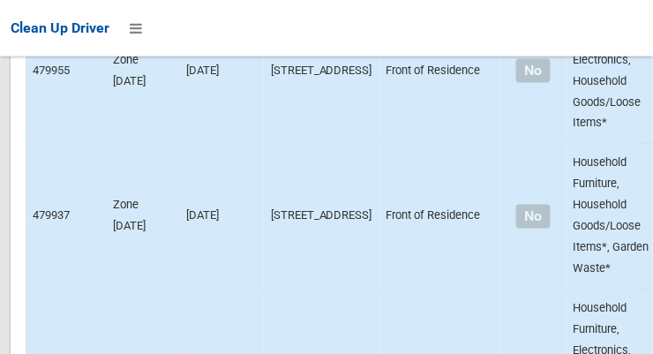
scroll to position [11226, 0]
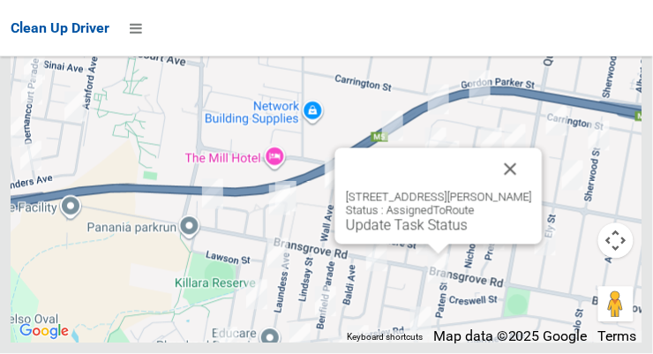
click at [517, 191] on button "Close" at bounding box center [511, 169] width 42 height 42
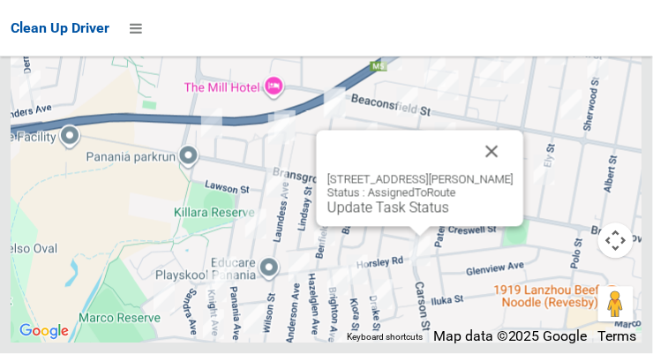
click at [509, 173] on button "Close" at bounding box center [492, 152] width 42 height 42
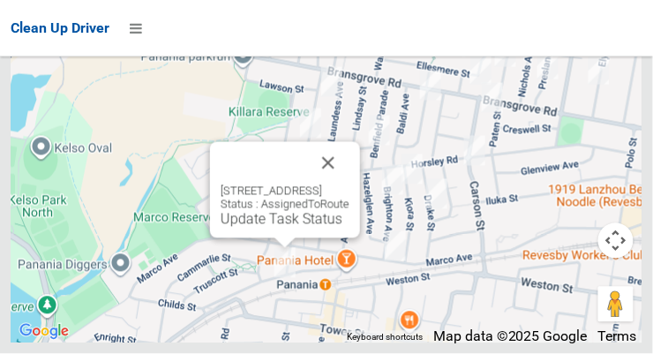
click at [349, 184] on button "Close" at bounding box center [328, 163] width 42 height 42
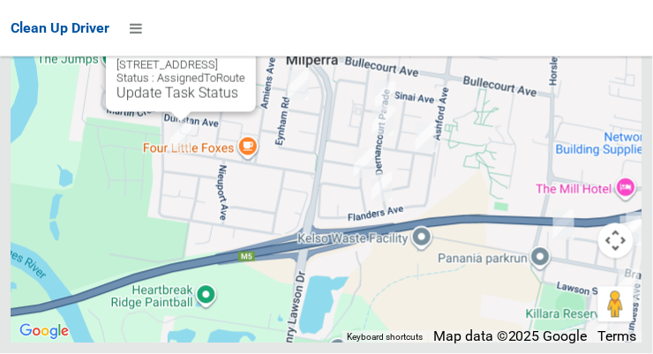
click at [172, 101] on link "Update Task Status" at bounding box center [177, 93] width 122 height 17
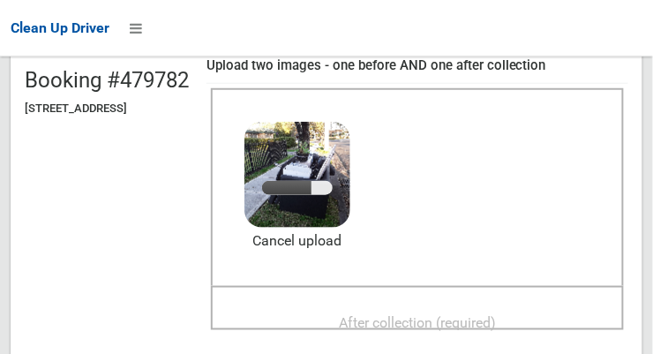
scroll to position [183, 0]
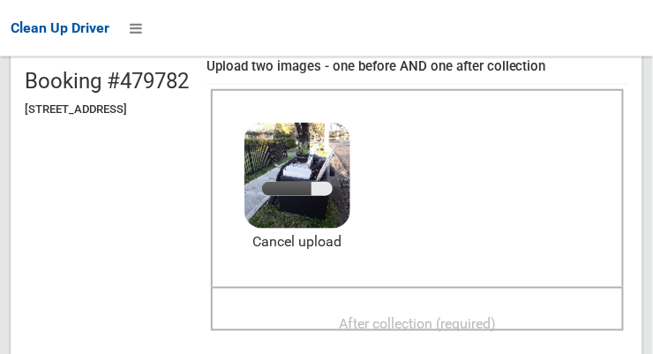
click at [467, 325] on span "After collection (required)" at bounding box center [417, 323] width 157 height 17
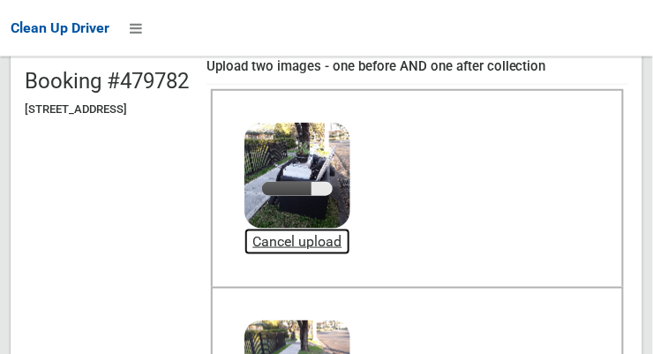
click at [350, 247] on link "Cancel upload" at bounding box center [297, 242] width 106 height 26
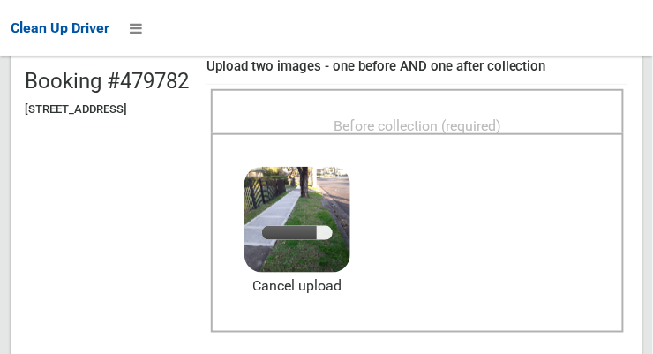
click at [477, 118] on span "Before collection (required)" at bounding box center [418, 125] width 168 height 17
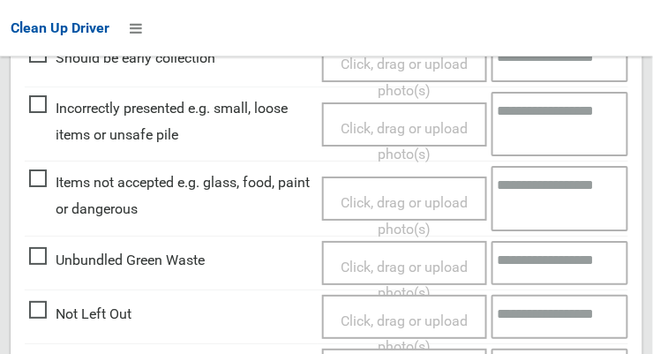
scroll to position [1595, 0]
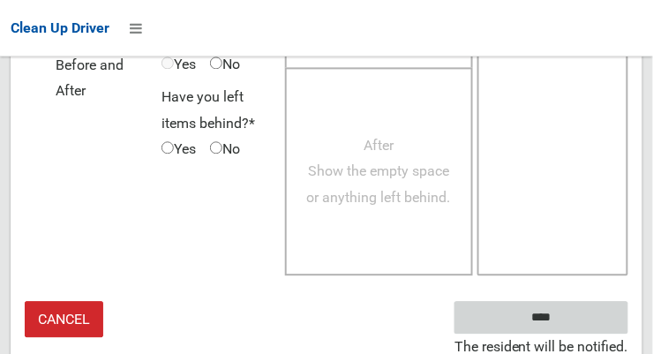
click at [597, 311] on input "****" at bounding box center [541, 317] width 174 height 33
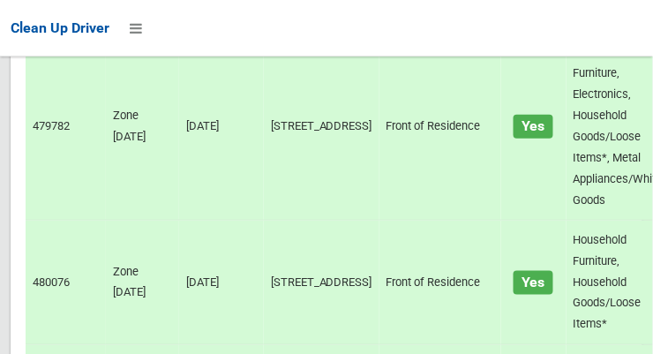
scroll to position [1252, 0]
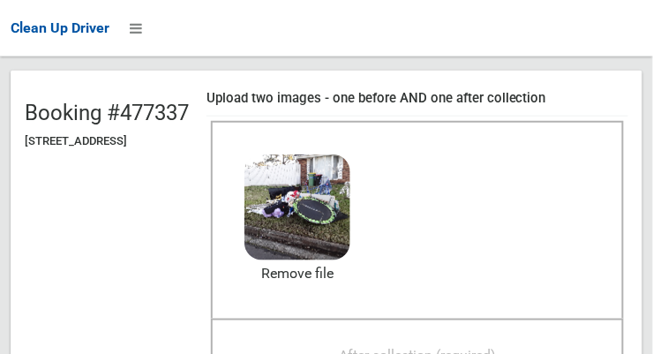
scroll to position [141, 0]
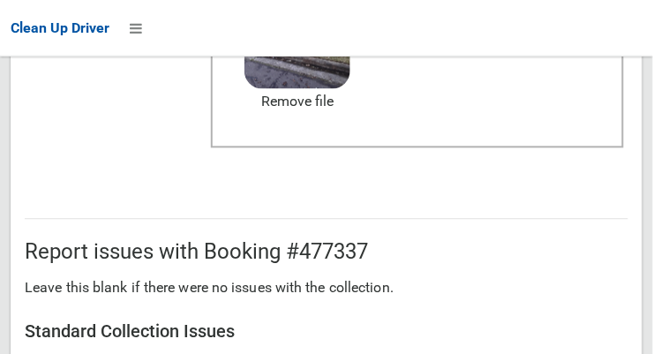
scroll to position [1595, 0]
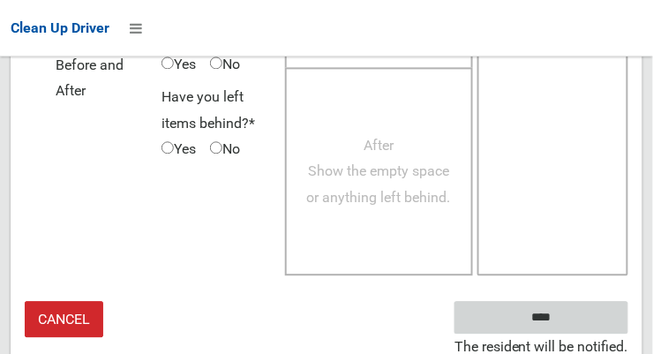
click at [590, 317] on input "****" at bounding box center [541, 317] width 174 height 33
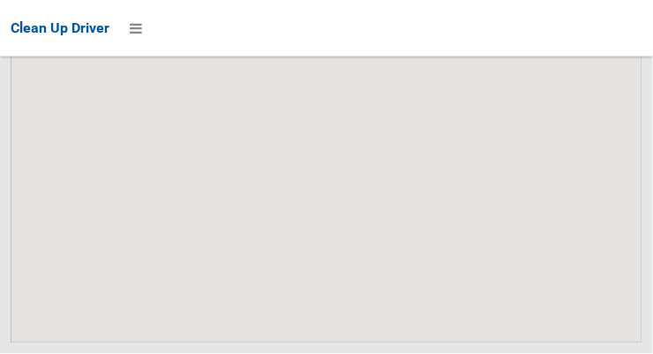
scroll to position [11226, 0]
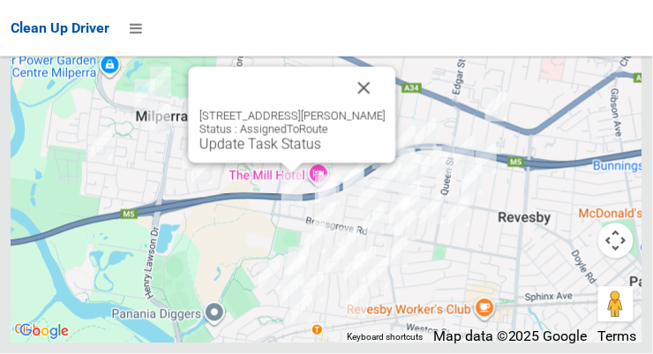
click at [300, 153] on link "Update Task Status" at bounding box center [260, 144] width 122 height 17
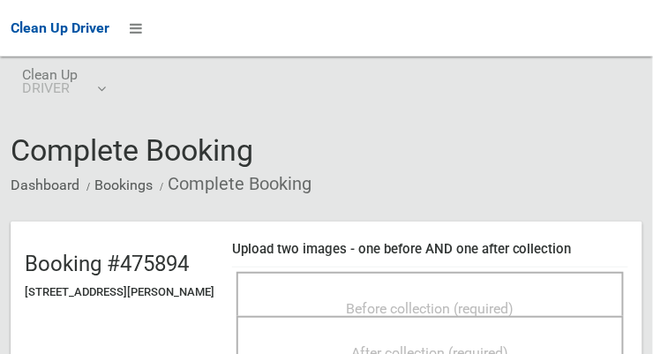
click at [470, 300] on span "Before collection (required)" at bounding box center [431, 308] width 168 height 17
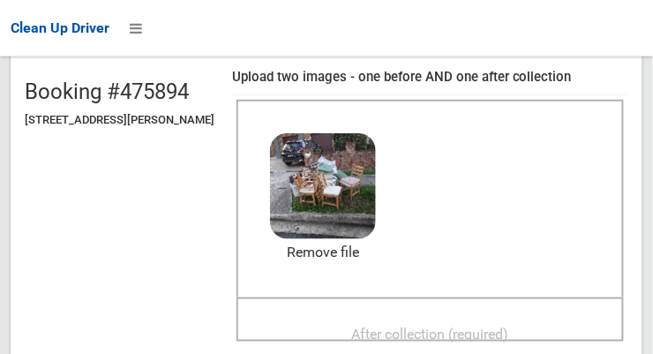
scroll to position [170, 0]
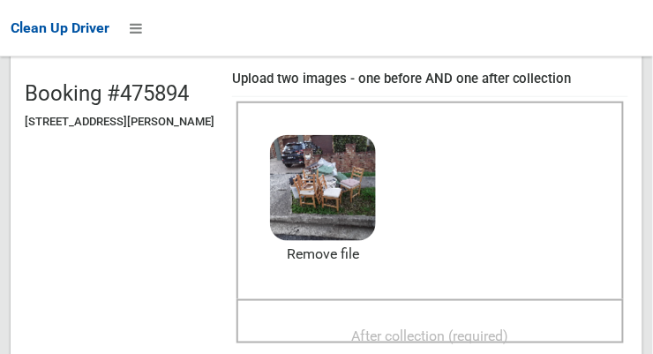
click at [456, 331] on span "After collection (required)" at bounding box center [430, 335] width 157 height 17
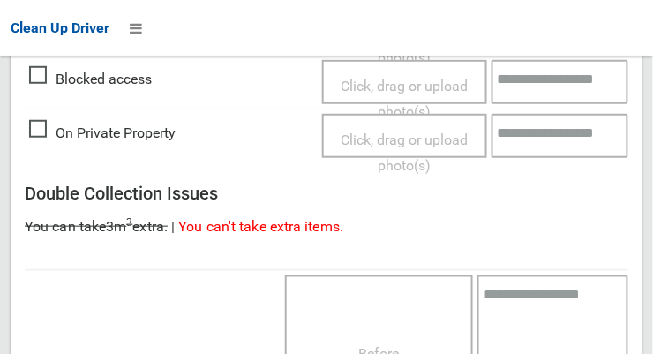
scroll to position [1595, 0]
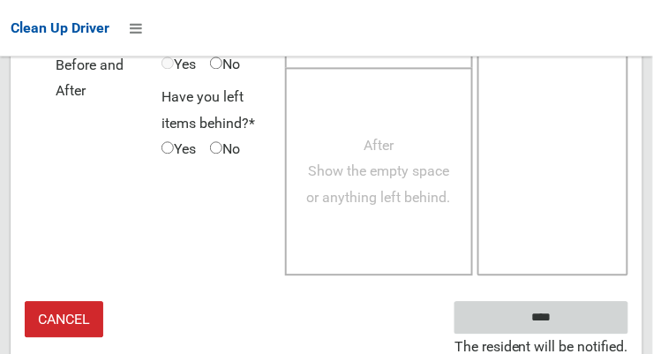
click at [576, 312] on input "****" at bounding box center [541, 317] width 174 height 33
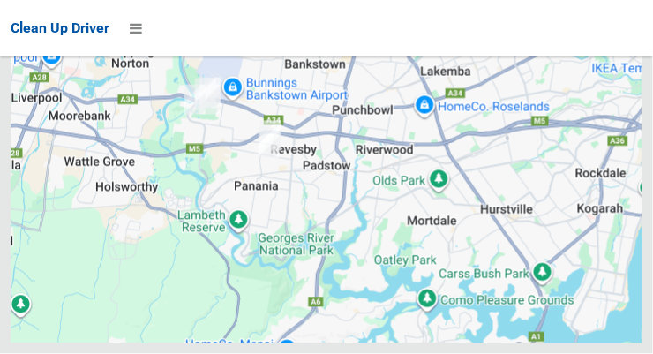
scroll to position [11226, 0]
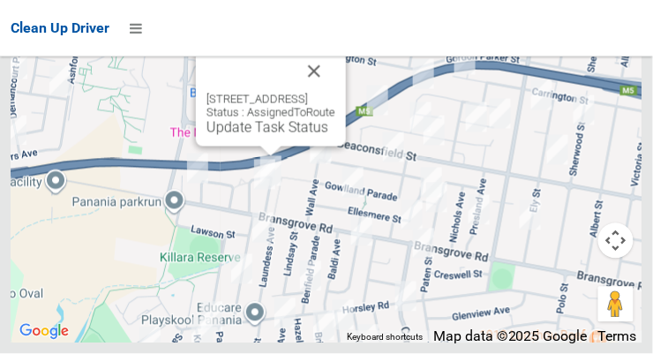
click at [335, 93] on button "Close" at bounding box center [314, 71] width 42 height 42
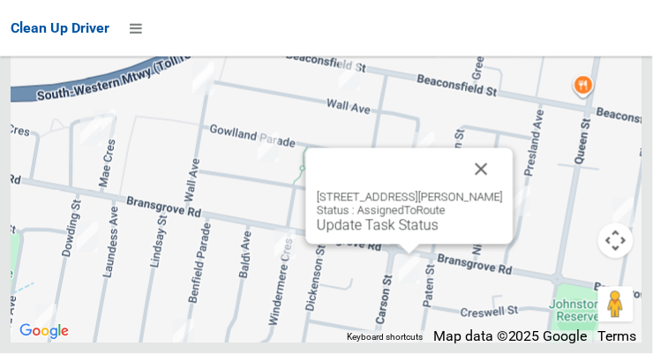
click at [483, 191] on button "Close" at bounding box center [482, 169] width 42 height 42
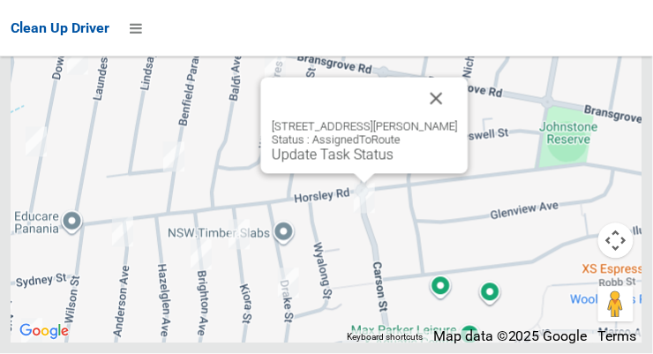
click at [444, 120] on button "Close" at bounding box center [437, 99] width 42 height 42
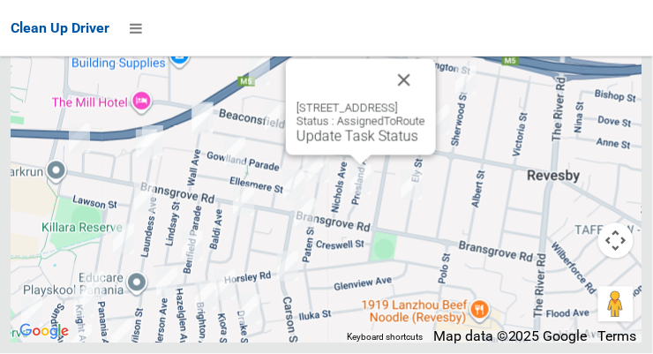
click at [425, 101] on button "Close" at bounding box center [404, 80] width 42 height 42
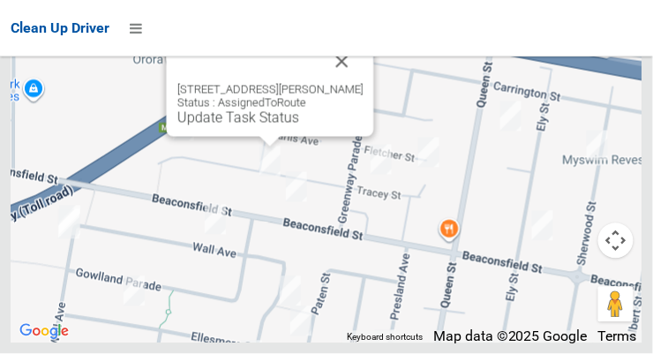
click at [349, 83] on button "Close" at bounding box center [342, 62] width 42 height 42
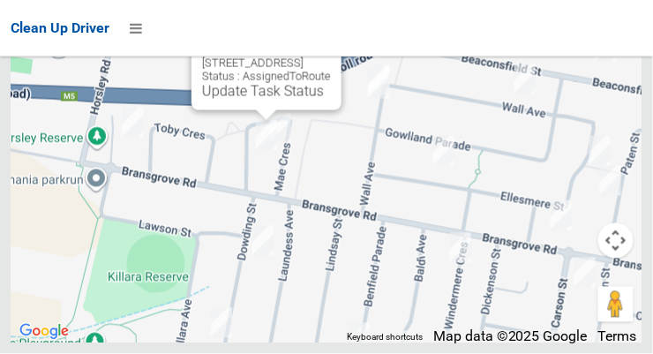
click at [259, 100] on link "Update Task Status" at bounding box center [263, 91] width 122 height 17
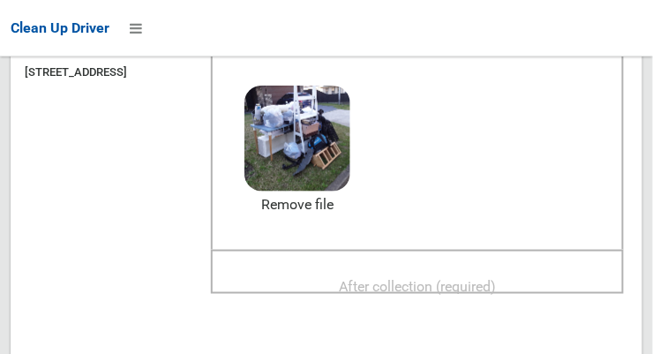
scroll to position [219, 0]
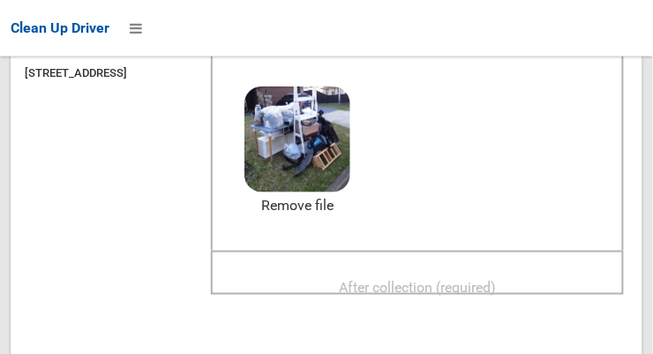
click at [484, 281] on span "After collection (required)" at bounding box center [417, 287] width 157 height 17
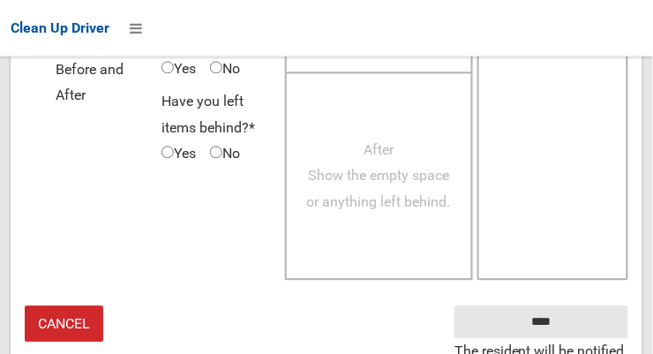
scroll to position [1595, 0]
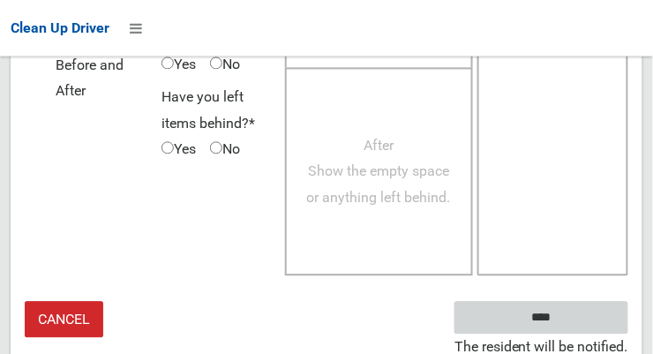
click at [583, 315] on input "****" at bounding box center [541, 317] width 174 height 33
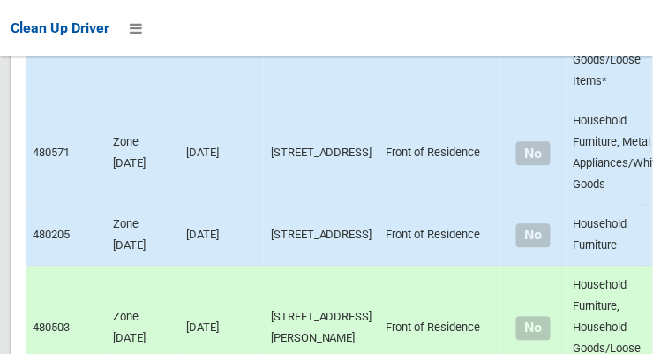
scroll to position [11226, 0]
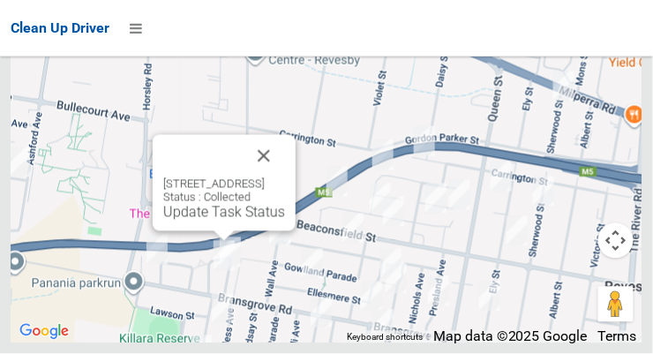
click at [285, 177] on button "Close" at bounding box center [264, 156] width 42 height 42
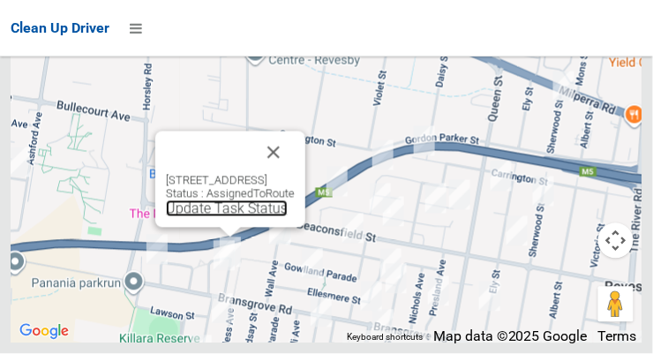
click at [232, 217] on link "Update Task Status" at bounding box center [227, 208] width 122 height 17
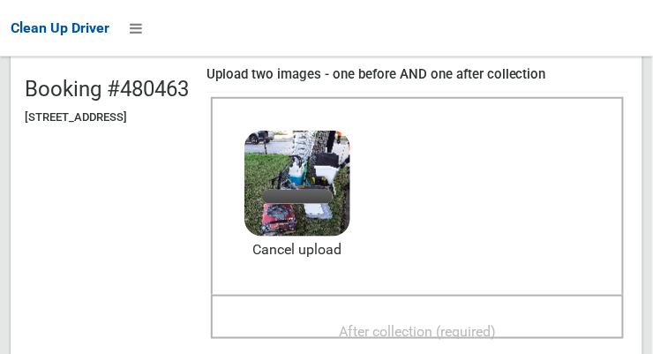
scroll to position [211, 0]
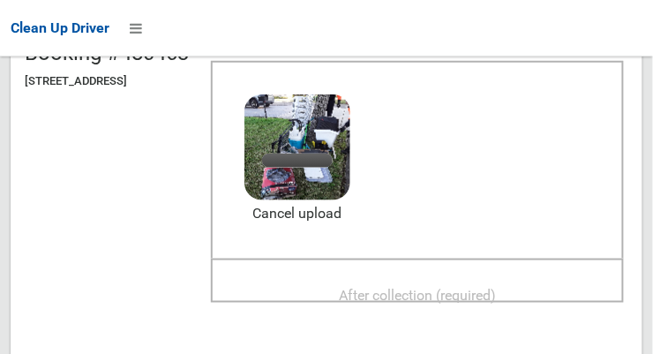
click at [456, 298] on span "After collection (required)" at bounding box center [417, 295] width 157 height 17
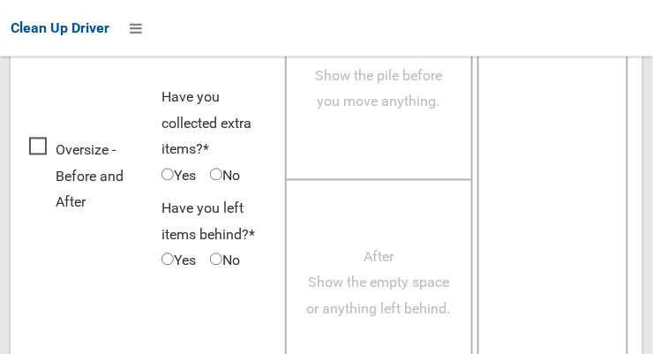
scroll to position [1595, 0]
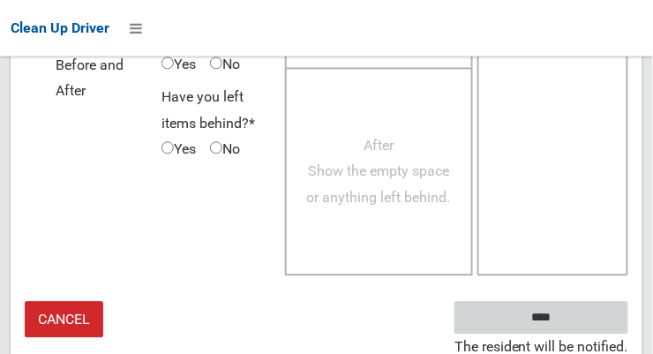
click at [586, 314] on input "****" at bounding box center [541, 317] width 174 height 33
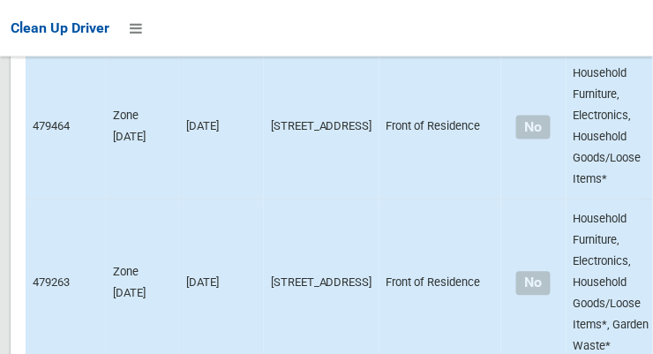
scroll to position [7868, 0]
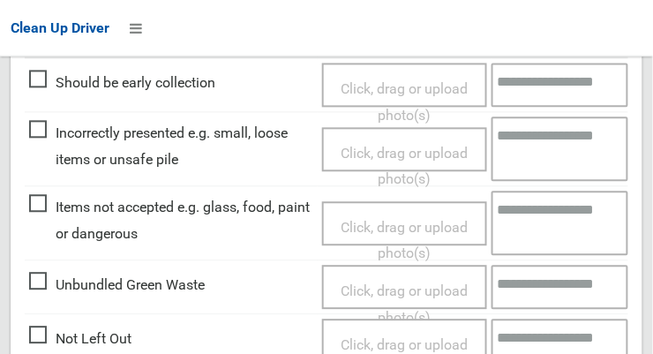
scroll to position [567, 0]
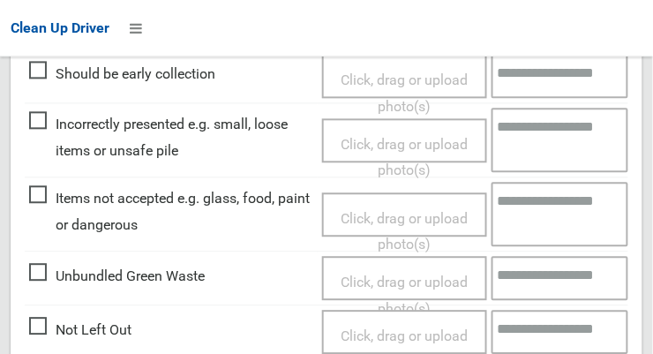
click at [403, 327] on span "Click, drag or upload photo(s)" at bounding box center [404, 348] width 127 height 43
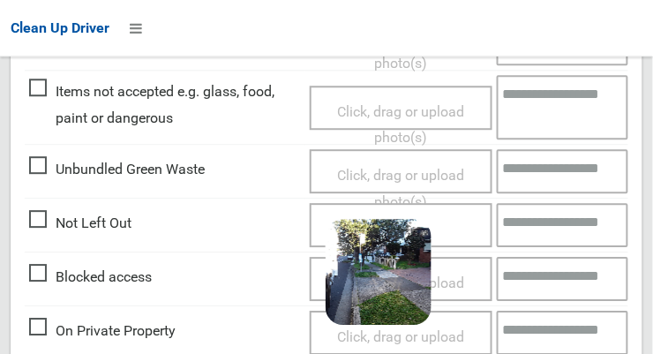
scroll to position [1288, 0]
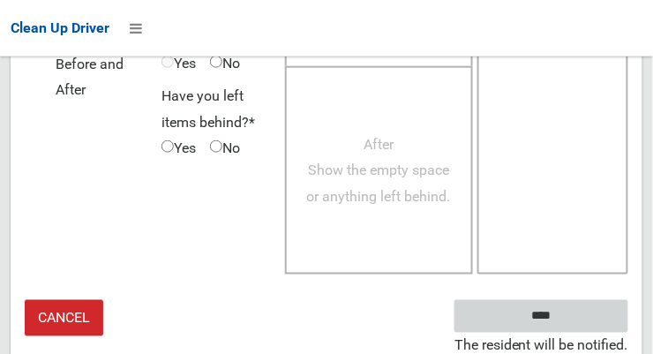
click at [609, 308] on input "****" at bounding box center [541, 316] width 174 height 33
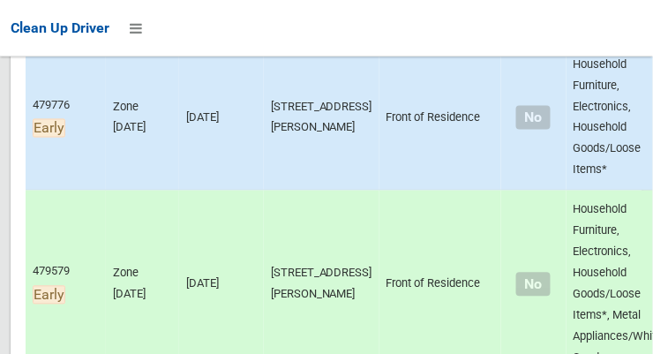
scroll to position [354, 0]
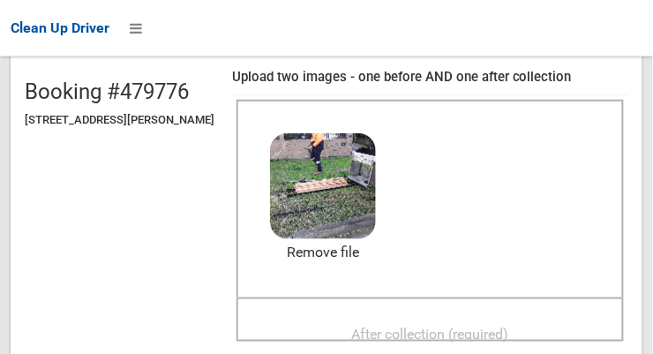
scroll to position [173, 0]
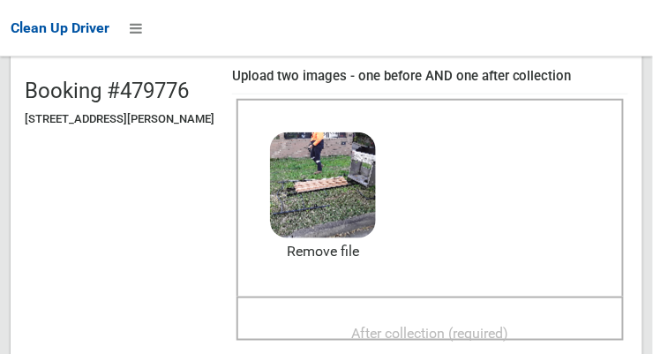
click at [427, 327] on span "After collection (required)" at bounding box center [430, 333] width 157 height 17
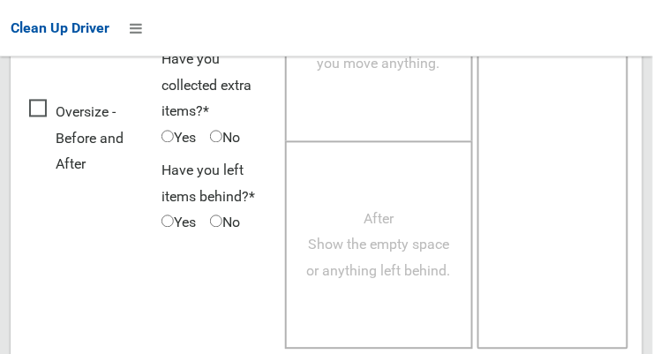
scroll to position [1595, 0]
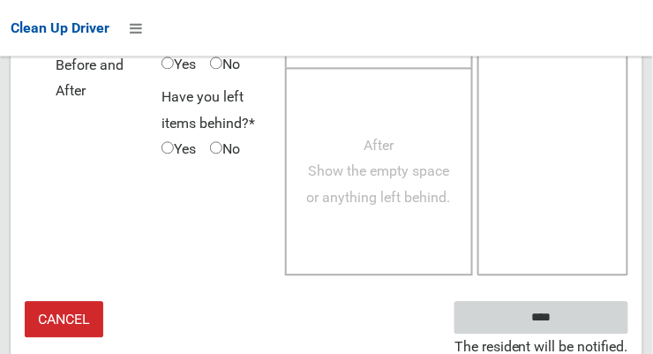
click at [593, 304] on input "****" at bounding box center [541, 317] width 174 height 33
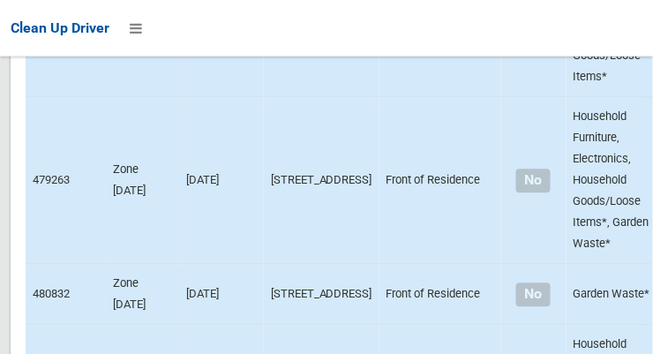
scroll to position [7774, 0]
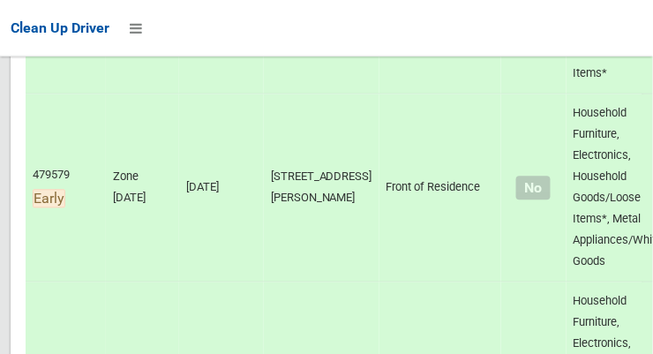
scroll to position [487, 0]
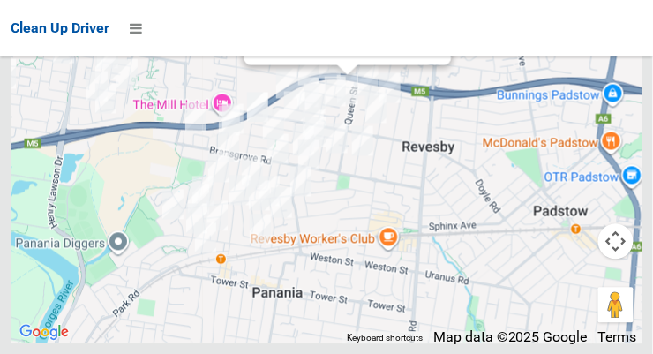
scroll to position [11158, 0]
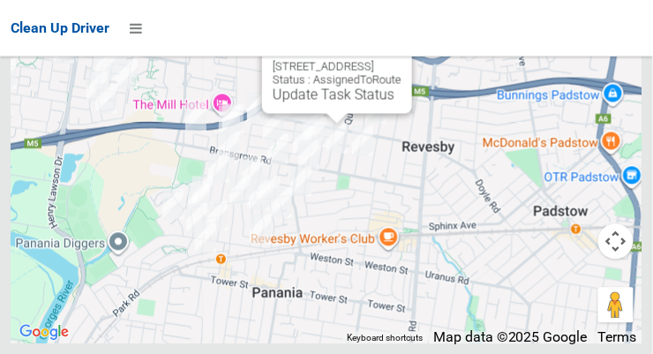
click at [337, 102] on link "Update Task Status" at bounding box center [334, 94] width 122 height 17
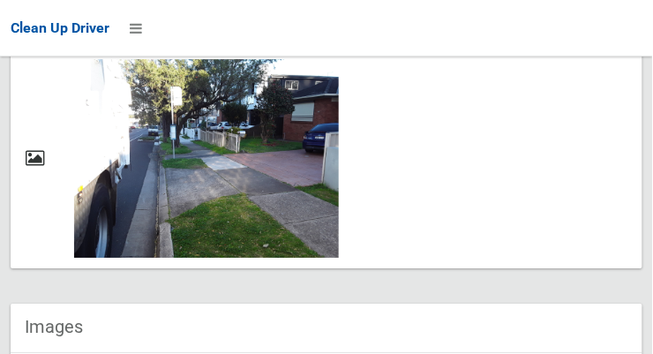
scroll to position [864, 0]
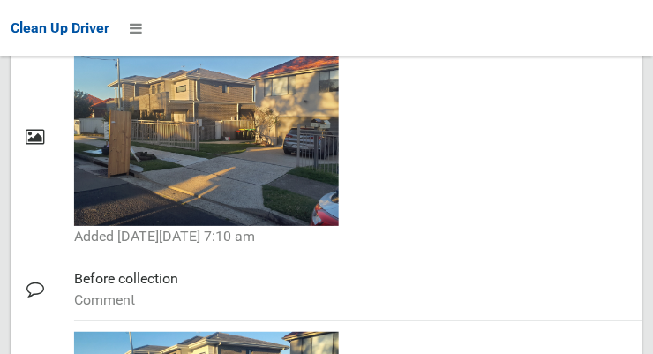
scroll to position [951, 0]
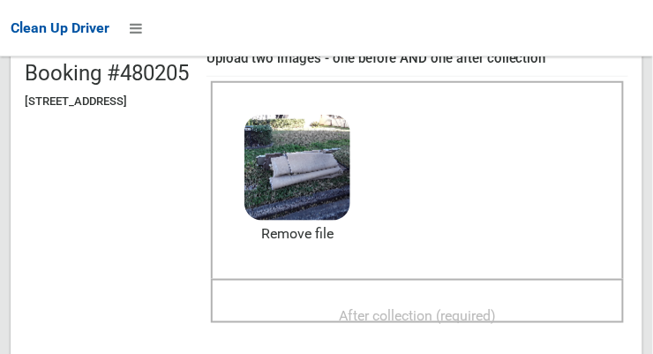
scroll to position [189, 0]
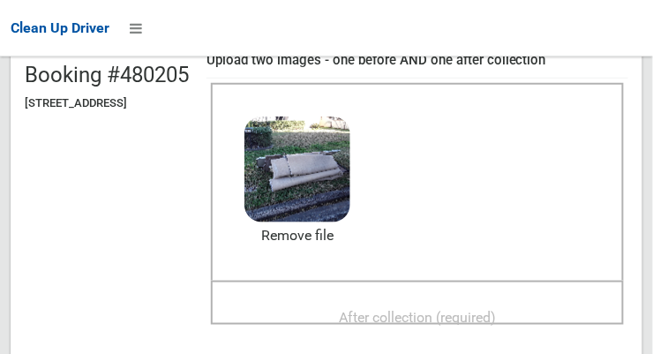
click at [496, 309] on span "After collection (required)" at bounding box center [417, 317] width 157 height 17
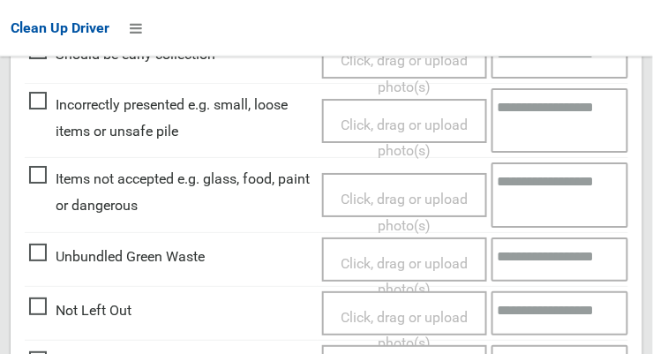
scroll to position [1595, 0]
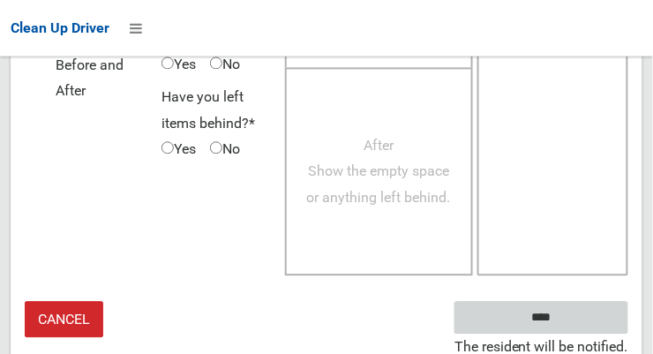
click at [593, 314] on input "****" at bounding box center [541, 317] width 174 height 33
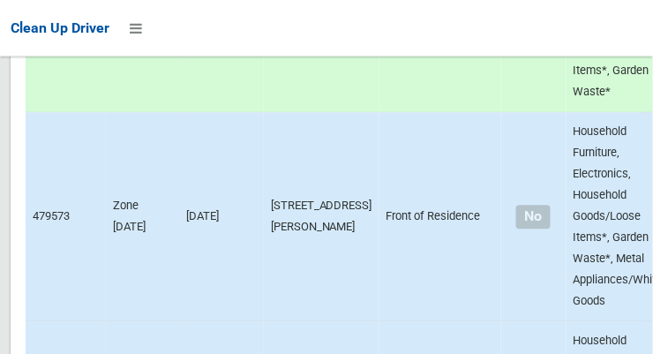
scroll to position [11226, 0]
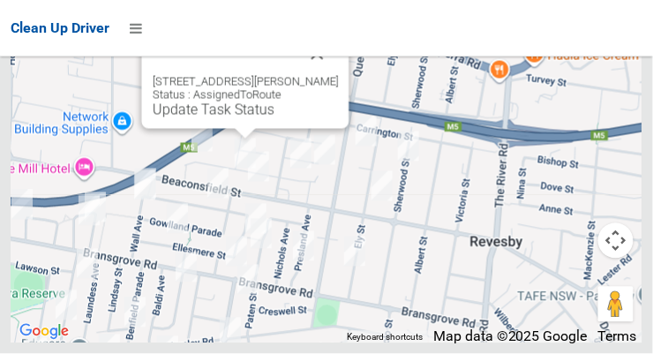
click at [243, 118] on link "Update Task Status" at bounding box center [214, 109] width 122 height 17
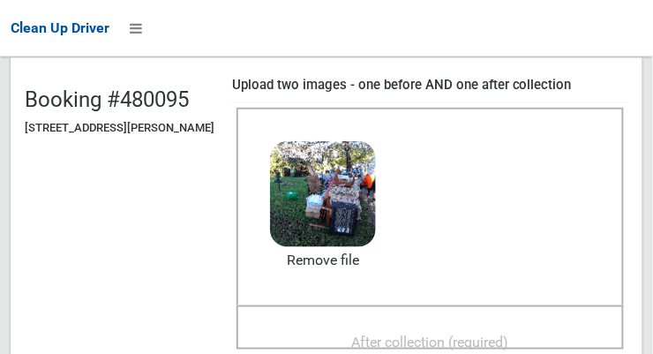
scroll to position [206, 0]
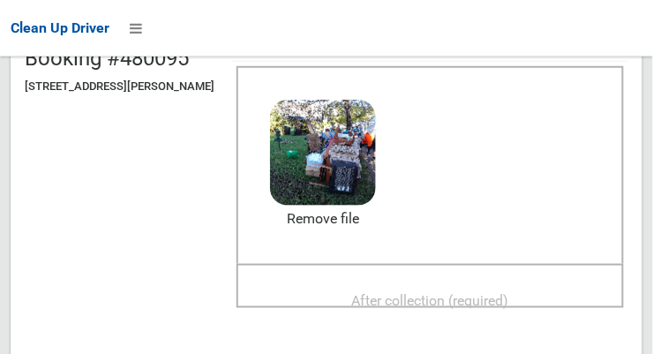
click at [451, 294] on span "After collection (required)" at bounding box center [430, 300] width 157 height 17
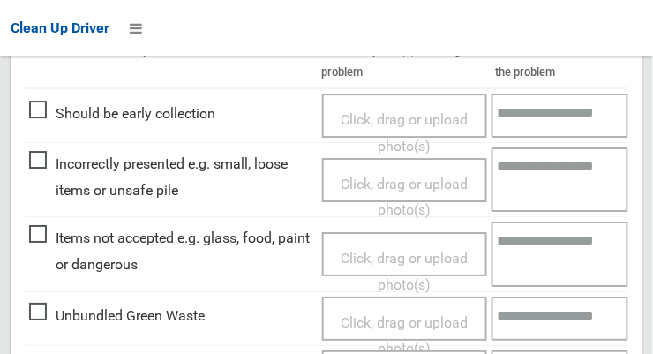
scroll to position [1595, 0]
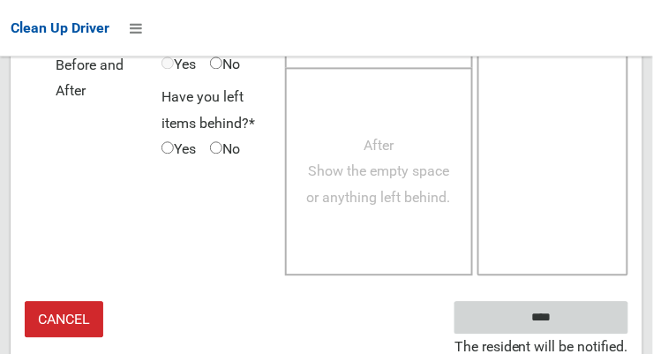
click at [590, 311] on input "****" at bounding box center [541, 317] width 174 height 33
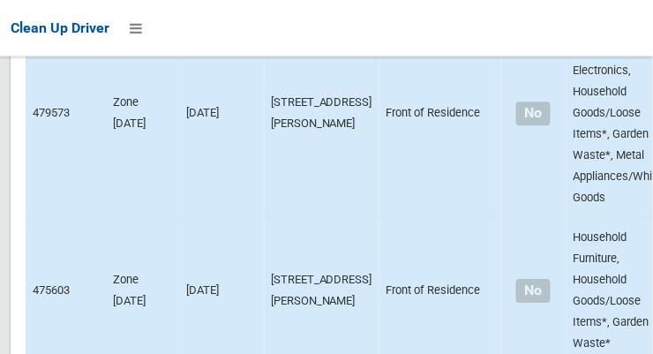
scroll to position [11226, 0]
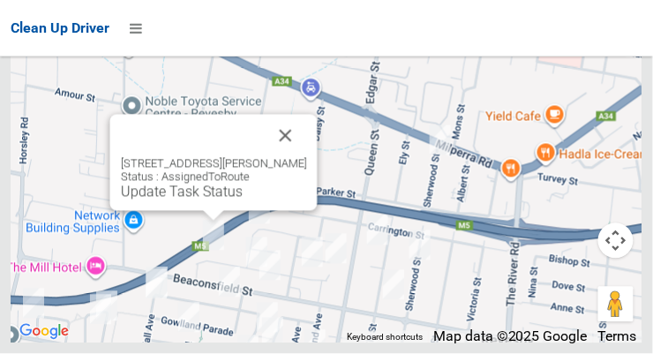
click at [210, 200] on link "Update Task Status" at bounding box center [182, 192] width 122 height 17
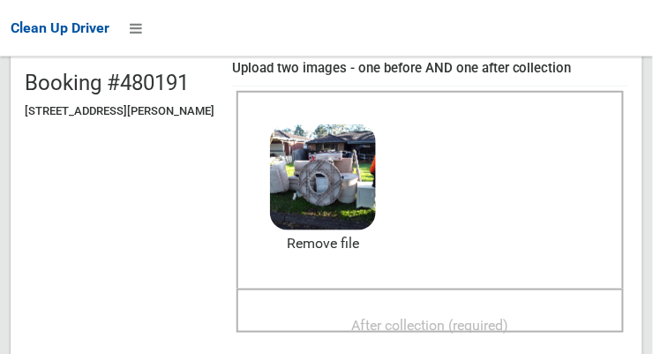
scroll to position [206, 0]
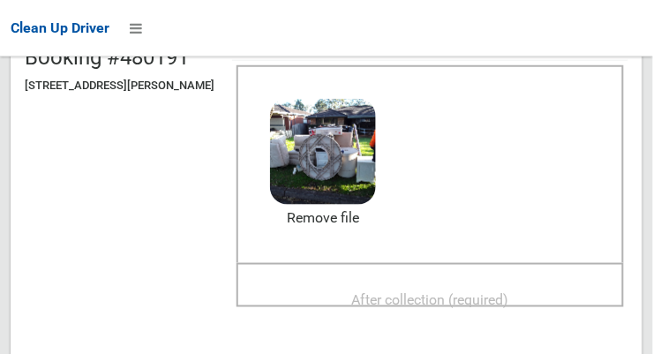
click at [452, 299] on span "After collection (required)" at bounding box center [430, 299] width 157 height 17
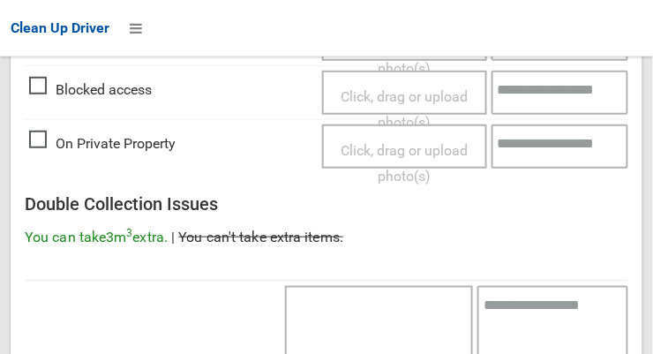
scroll to position [1595, 0]
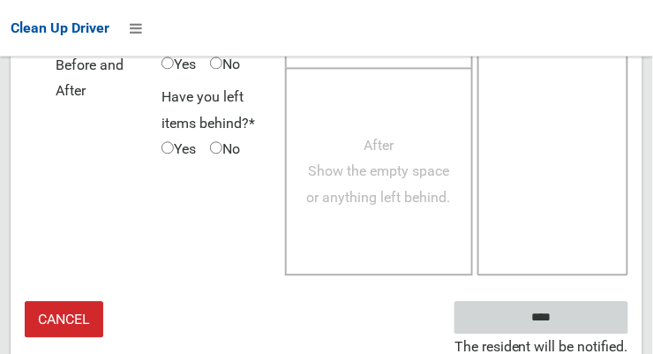
click at [599, 322] on input "****" at bounding box center [541, 317] width 174 height 33
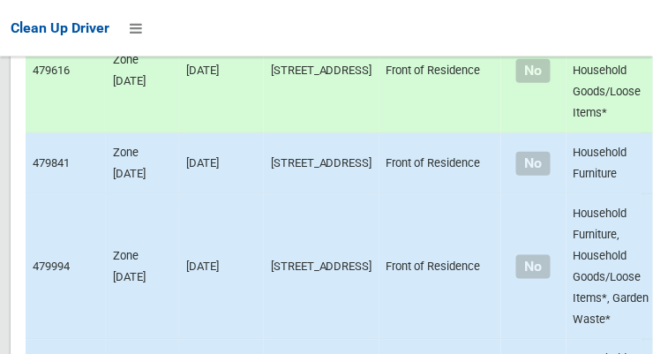
scroll to position [11226, 0]
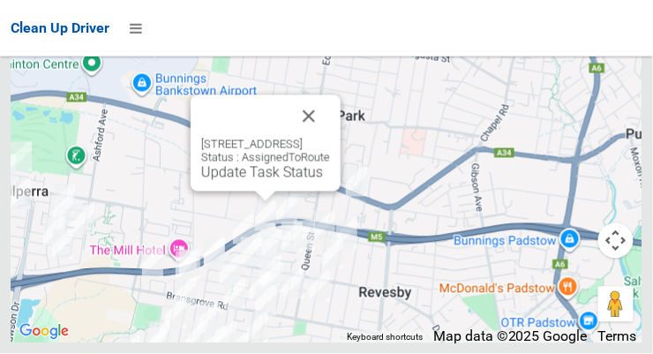
click at [259, 181] on link "Update Task Status" at bounding box center [262, 172] width 122 height 17
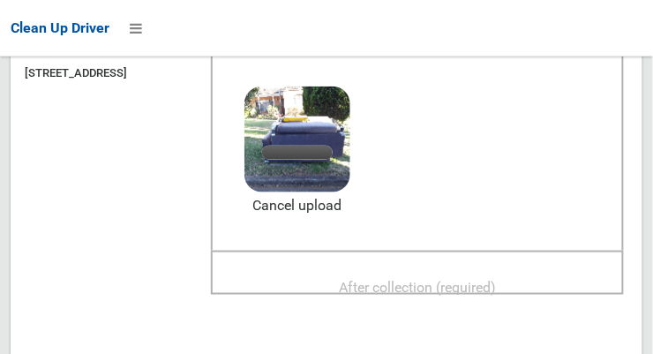
scroll to position [223, 0]
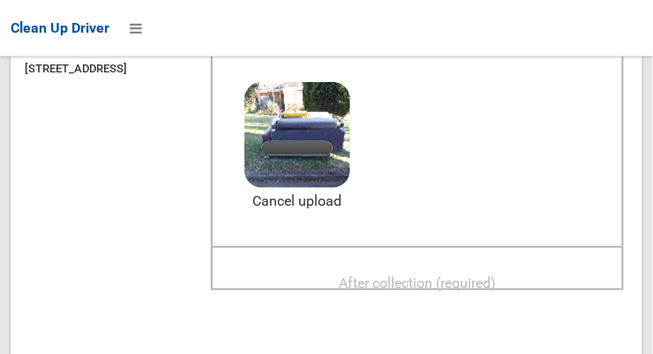
click at [462, 281] on span "After collection (required)" at bounding box center [417, 282] width 157 height 17
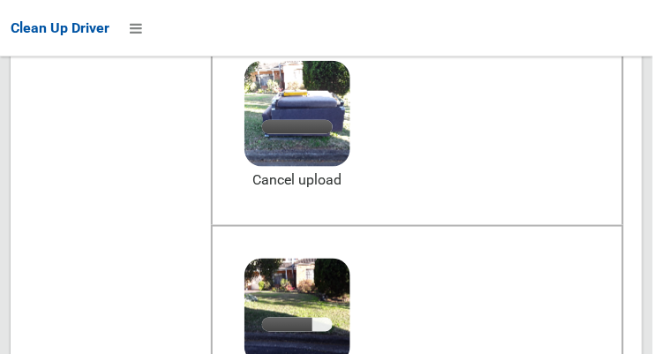
scroll to position [242, 0]
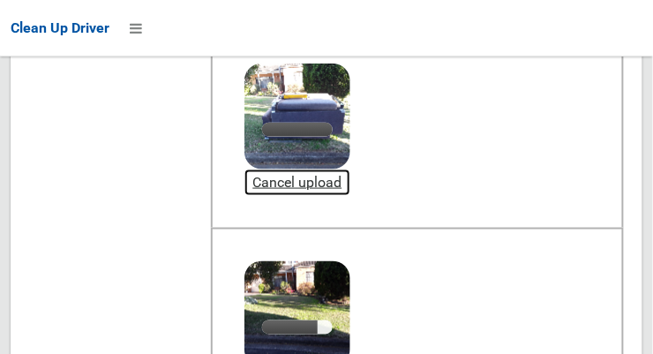
click at [350, 184] on link "Cancel upload" at bounding box center [297, 182] width 106 height 26
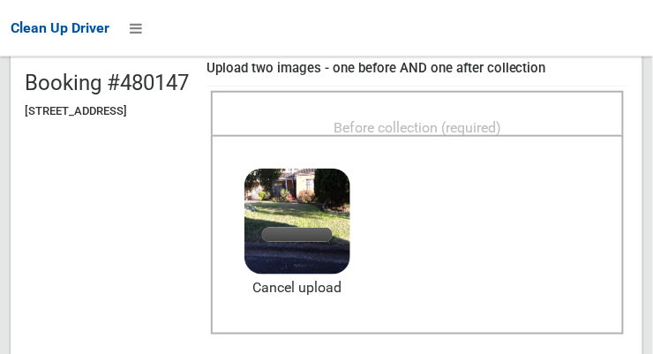
scroll to position [183, 0]
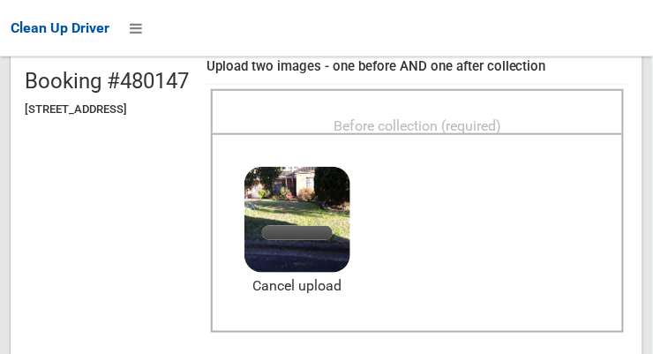
click at [463, 117] on span "Before collection (required)" at bounding box center [418, 125] width 168 height 17
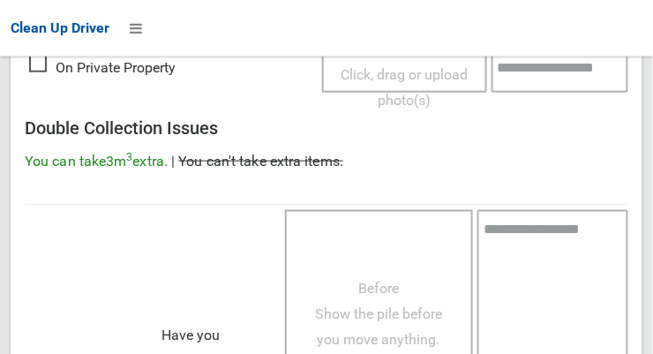
scroll to position [1595, 0]
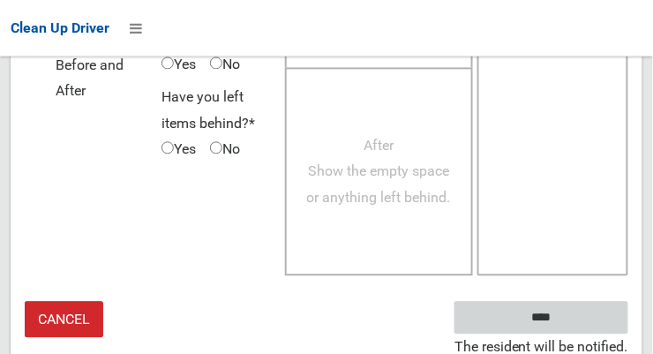
click at [602, 325] on input "****" at bounding box center [541, 317] width 174 height 33
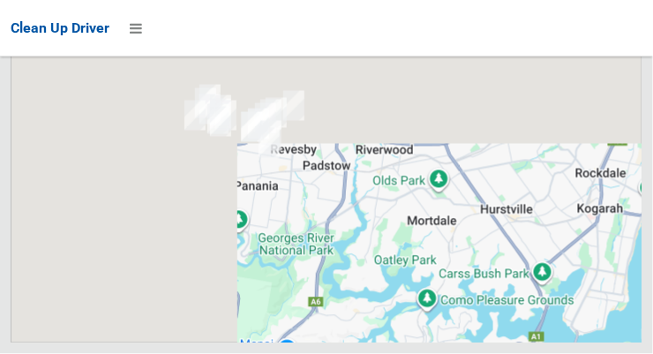
scroll to position [11226, 0]
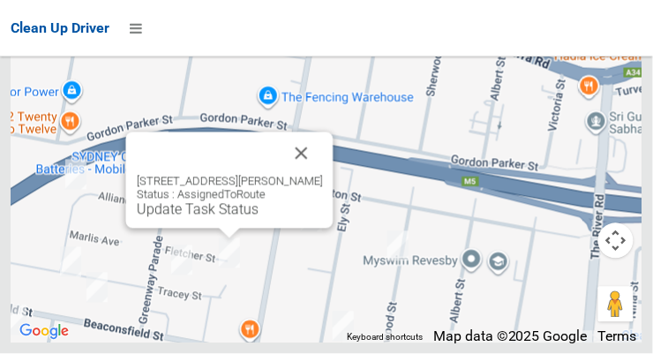
click at [229, 218] on link "Update Task Status" at bounding box center [198, 209] width 122 height 17
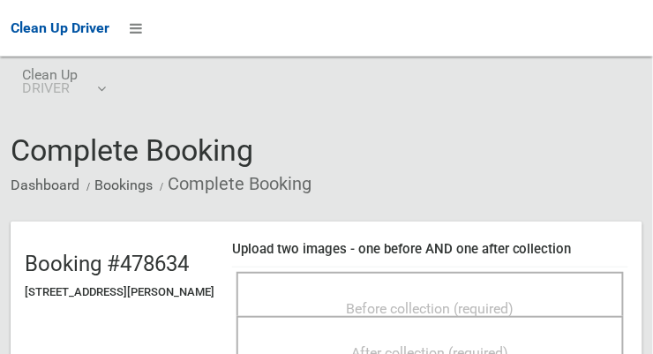
click at [469, 300] on span "Before collection (required)" at bounding box center [431, 308] width 168 height 17
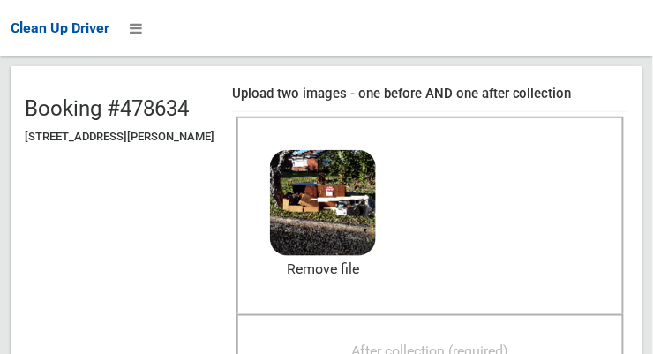
scroll to position [154, 0]
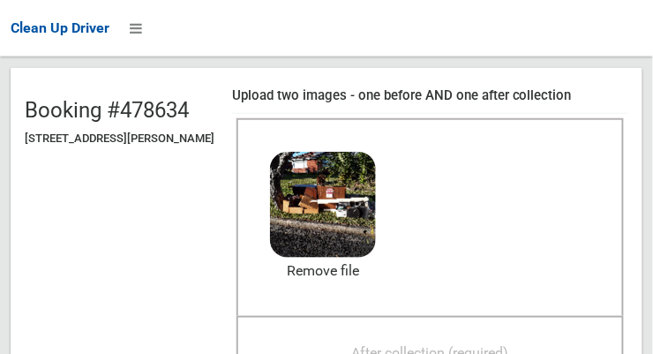
click at [447, 344] on span "After collection (required)" at bounding box center [430, 352] width 157 height 17
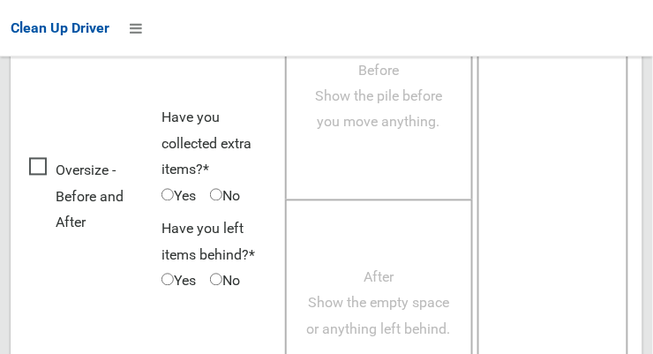
scroll to position [1595, 0]
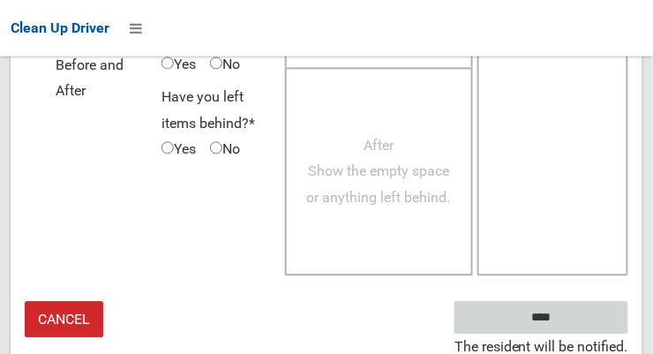
click at [597, 322] on input "****" at bounding box center [541, 317] width 174 height 33
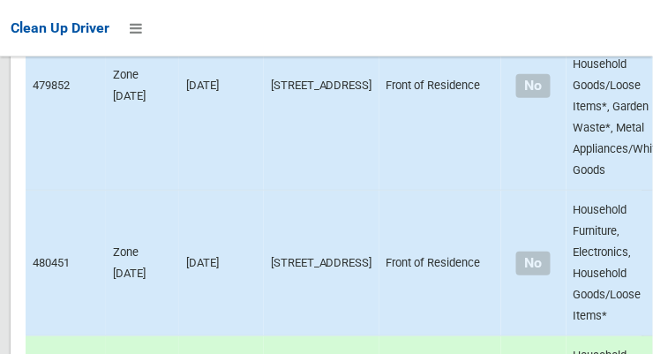
scroll to position [3185, 0]
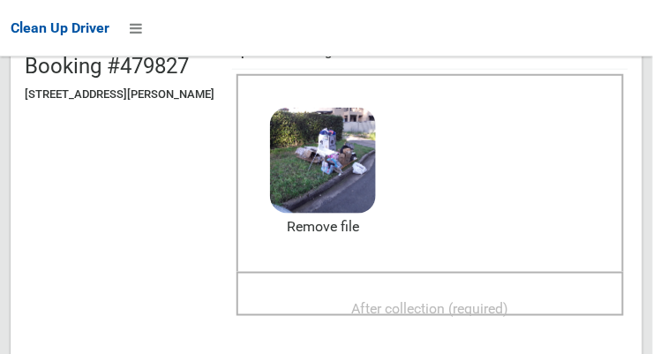
scroll to position [199, 0]
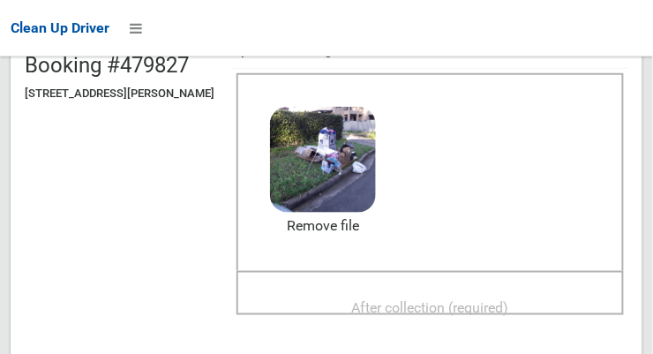
click at [468, 299] on span "After collection (required)" at bounding box center [430, 307] width 157 height 17
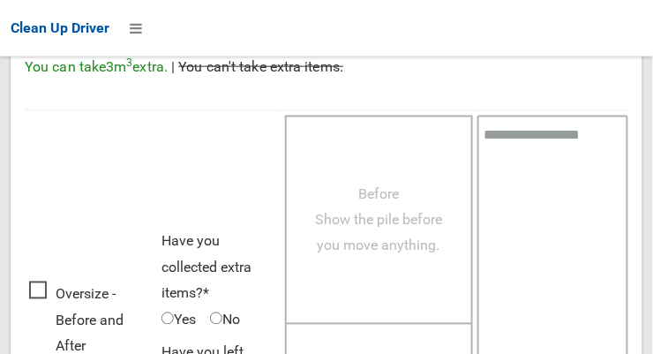
scroll to position [1595, 0]
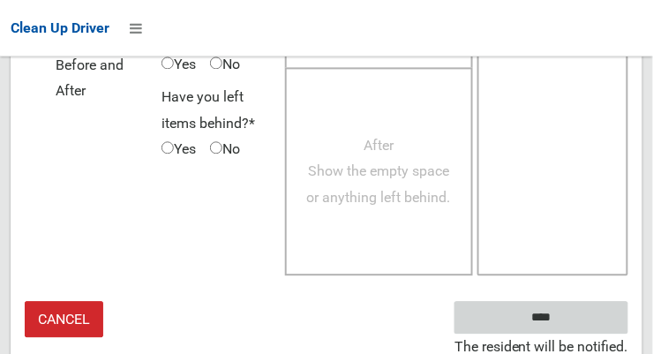
click at [589, 322] on input "****" at bounding box center [541, 317] width 174 height 33
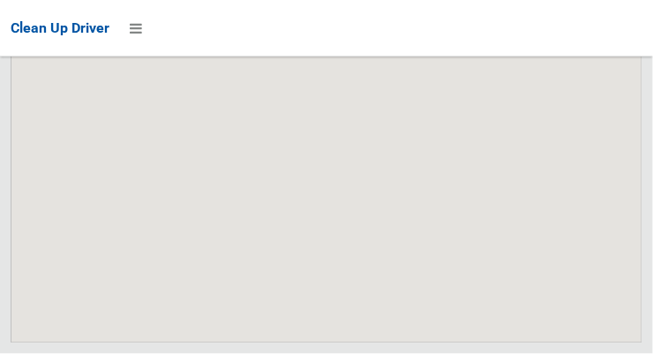
scroll to position [11226, 0]
